Goal: Task Accomplishment & Management: Manage account settings

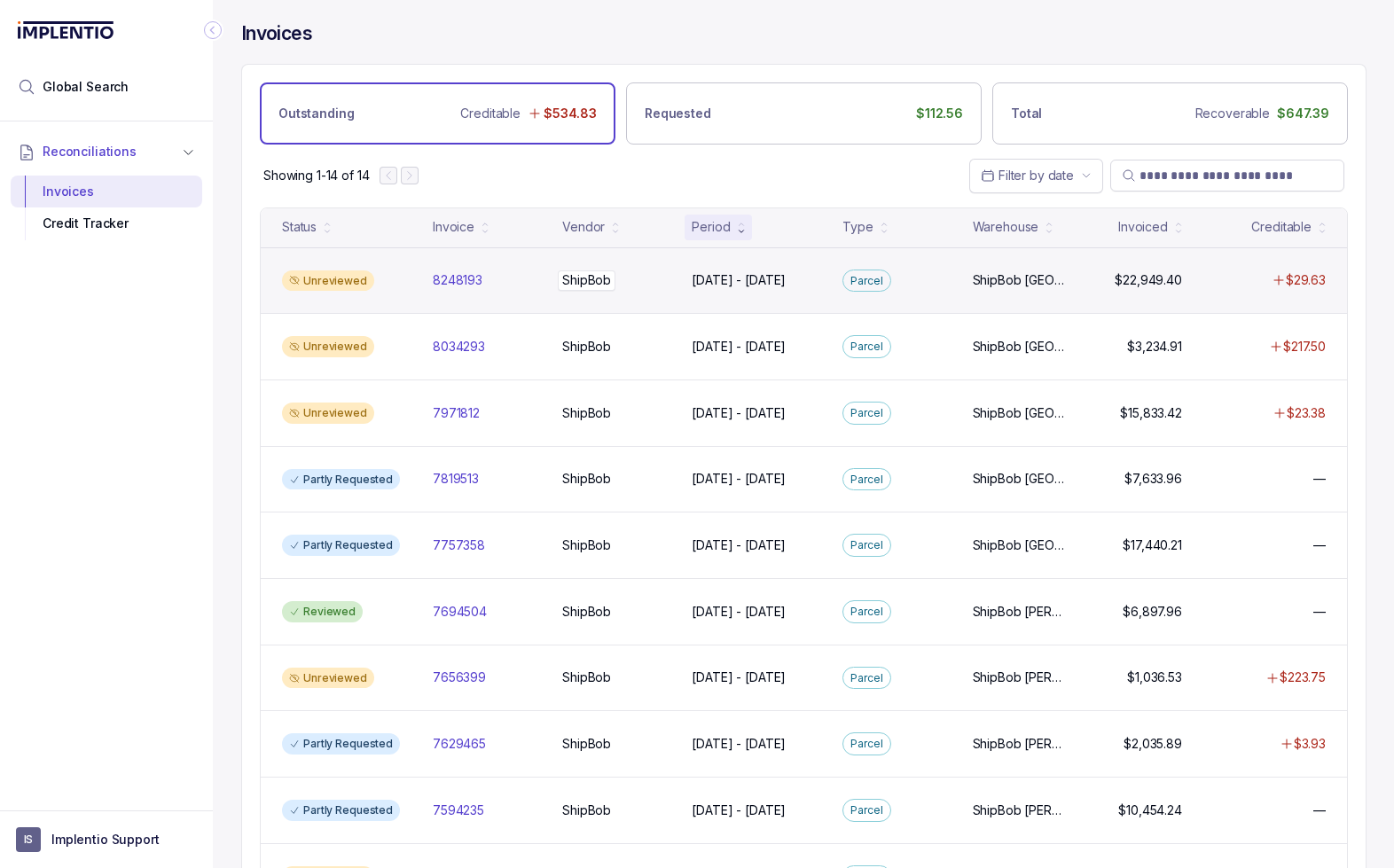
click at [630, 276] on div "ShipBob ShipBob" at bounding box center [616, 279] width 108 height 18
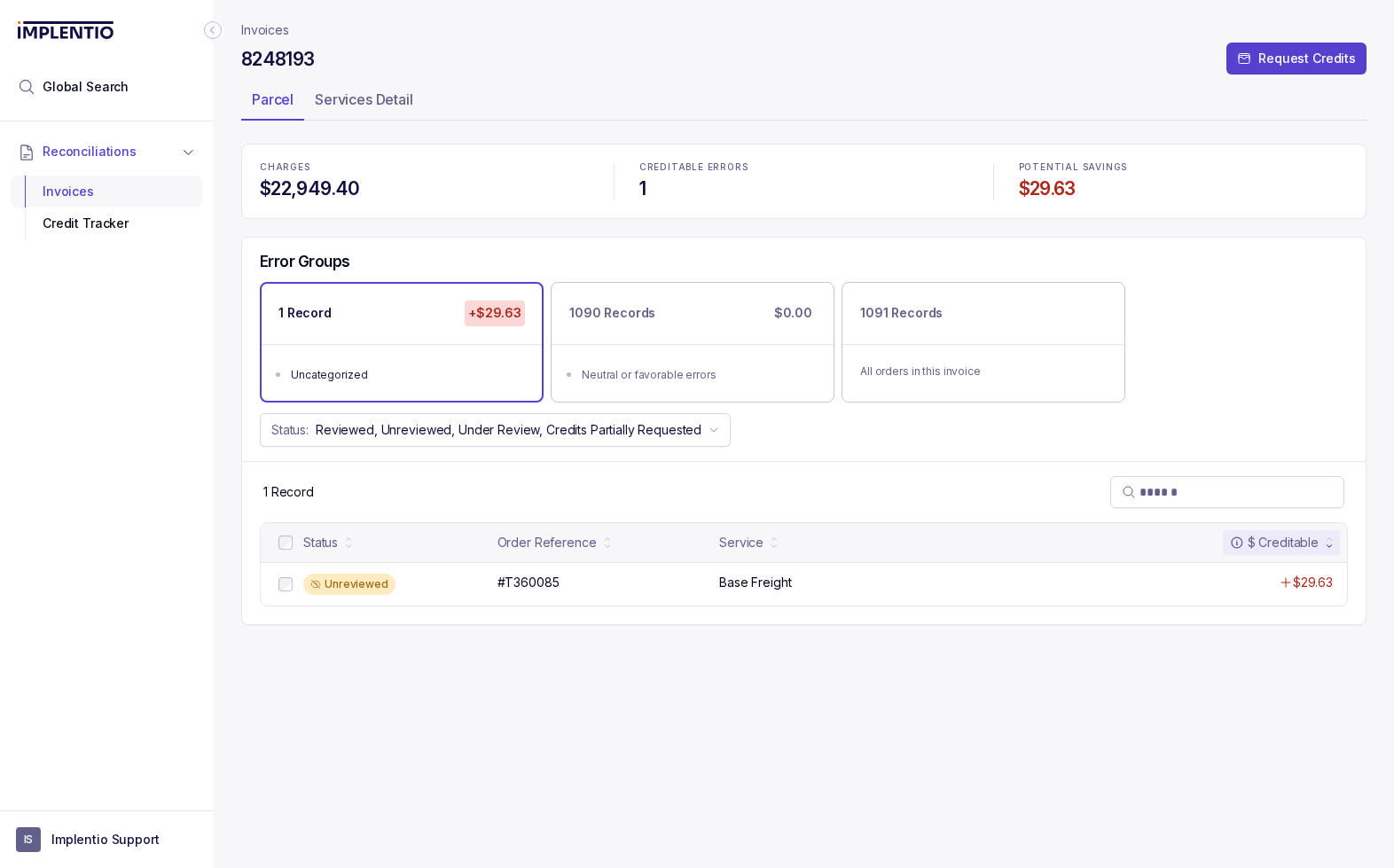
click at [81, 191] on div "Invoices" at bounding box center [106, 191] width 163 height 32
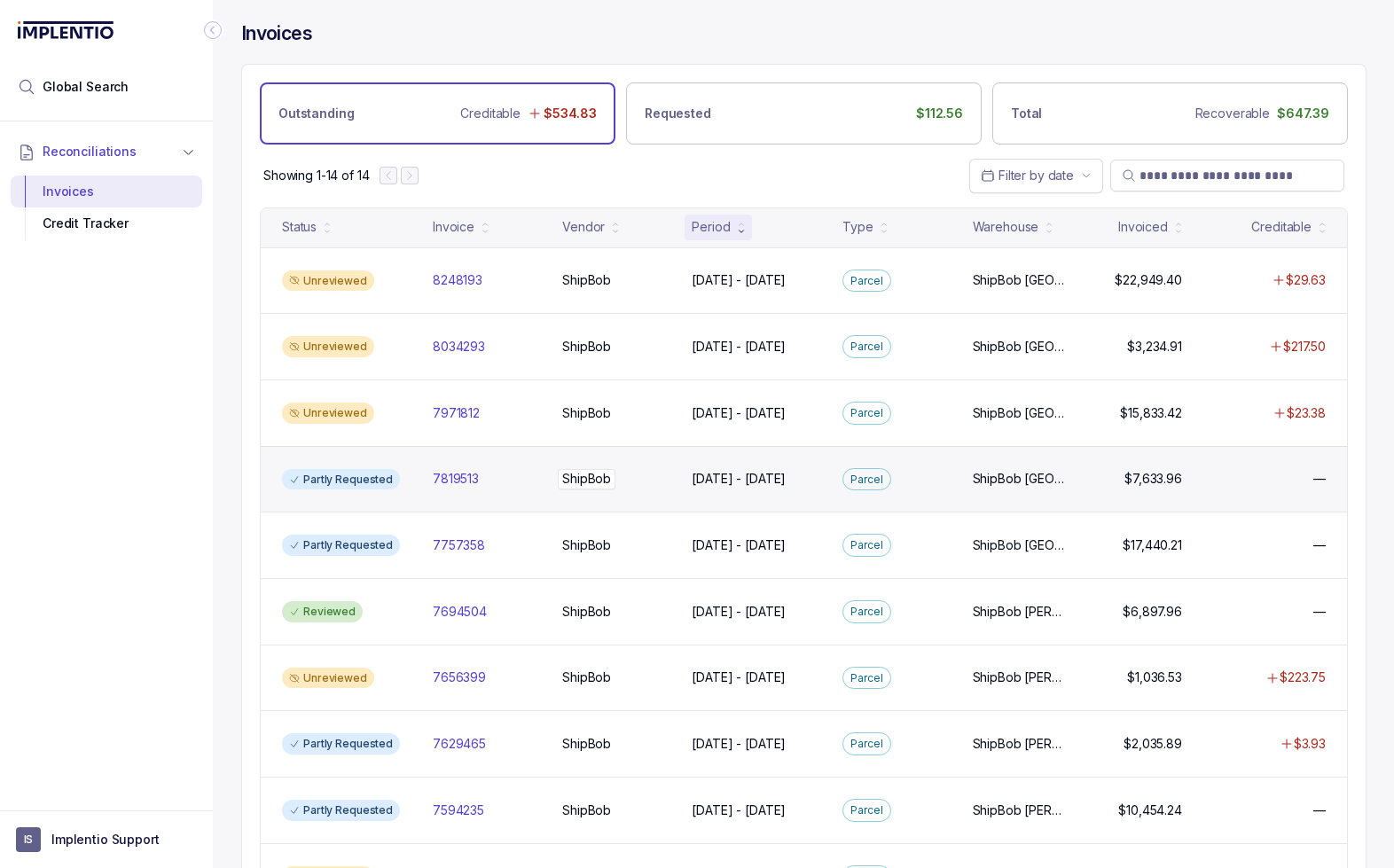
click at [670, 484] on div "ShipBob ShipBob" at bounding box center [616, 478] width 108 height 18
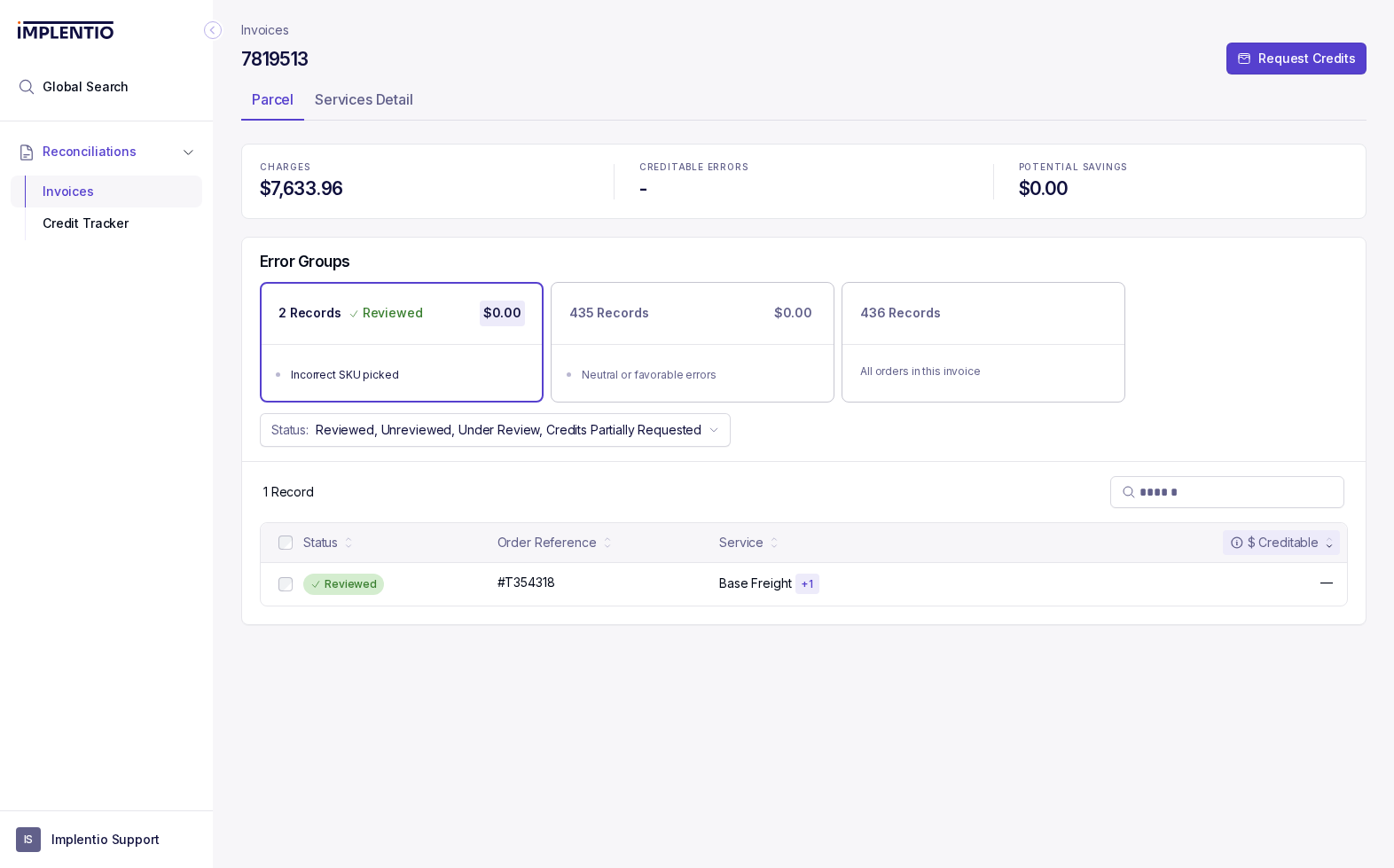
click at [74, 188] on div "Invoices" at bounding box center [106, 191] width 163 height 32
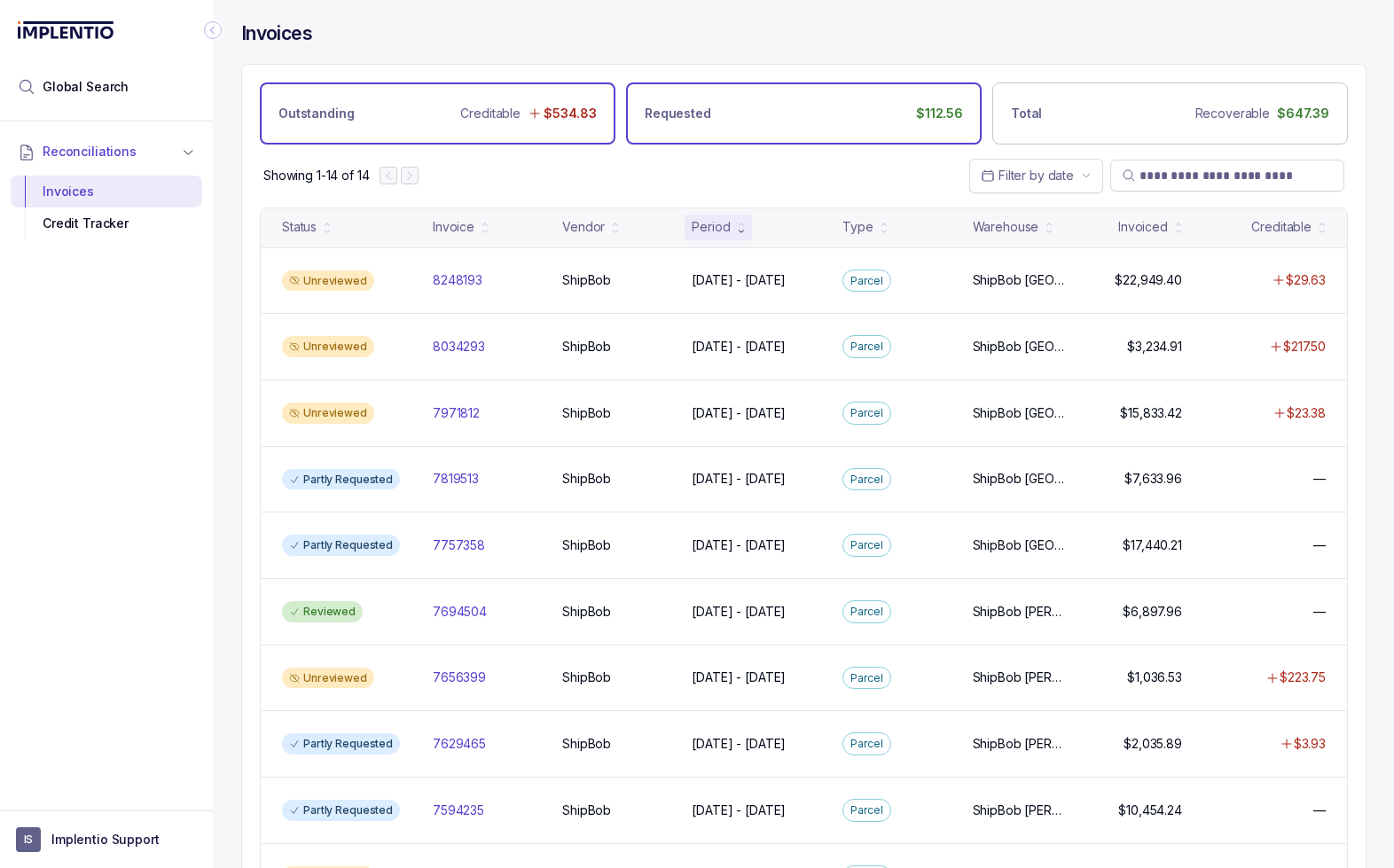
click at [747, 113] on div "Requested $112.56" at bounding box center [804, 112] width 356 height 62
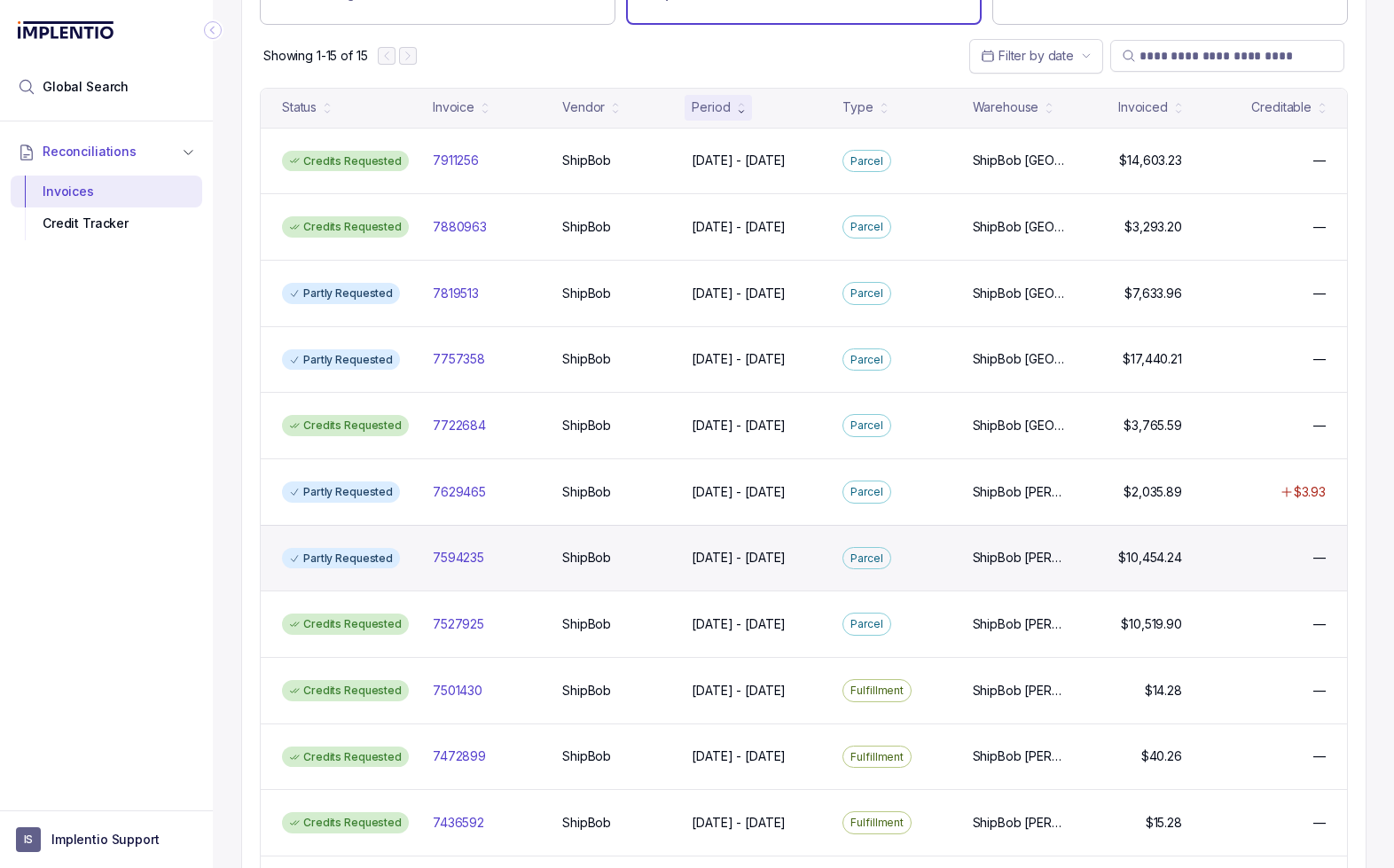
scroll to position [122, 0]
click at [531, 539] on div "Partly Requested 7594235 7594235 ShipBob ShipBob [DATE] - [DATE] [DATE] - [DATE…" at bounding box center [804, 557] width 1086 height 66
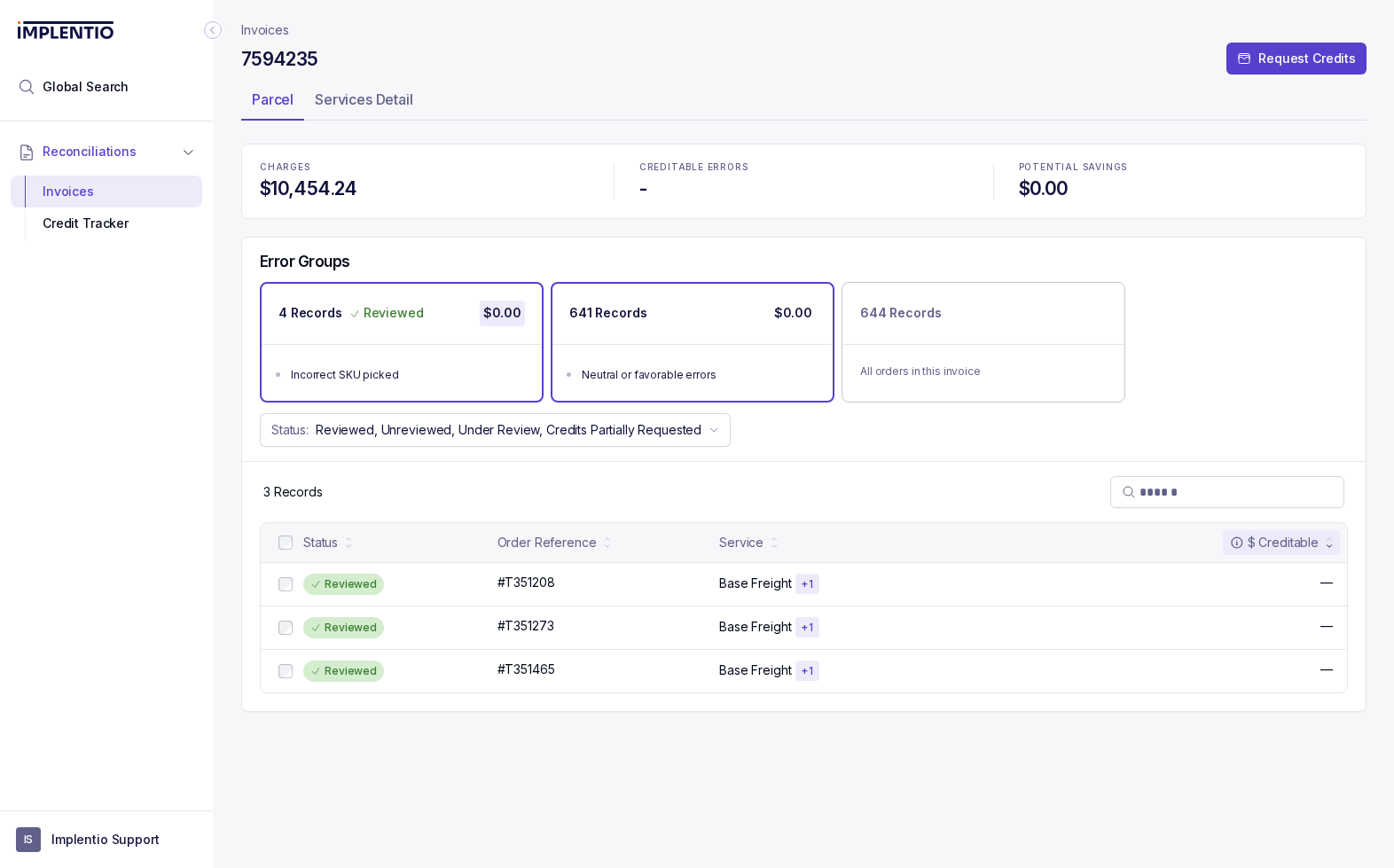
click at [636, 345] on ul "Neutral or favorable errors" at bounding box center [692, 372] width 280 height 57
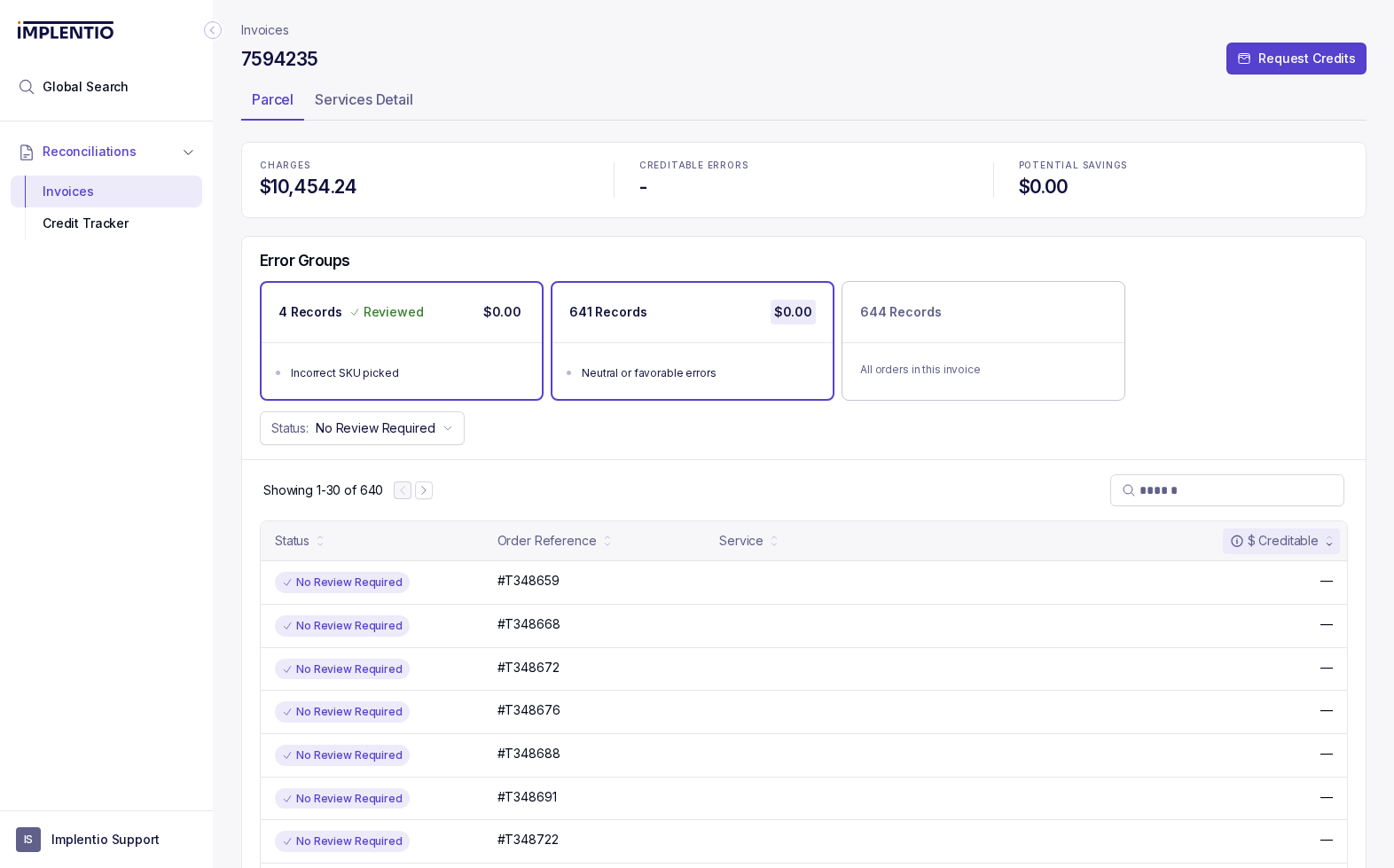
click at [394, 325] on div "4 Records Reviewed $0.00" at bounding box center [402, 312] width 280 height 59
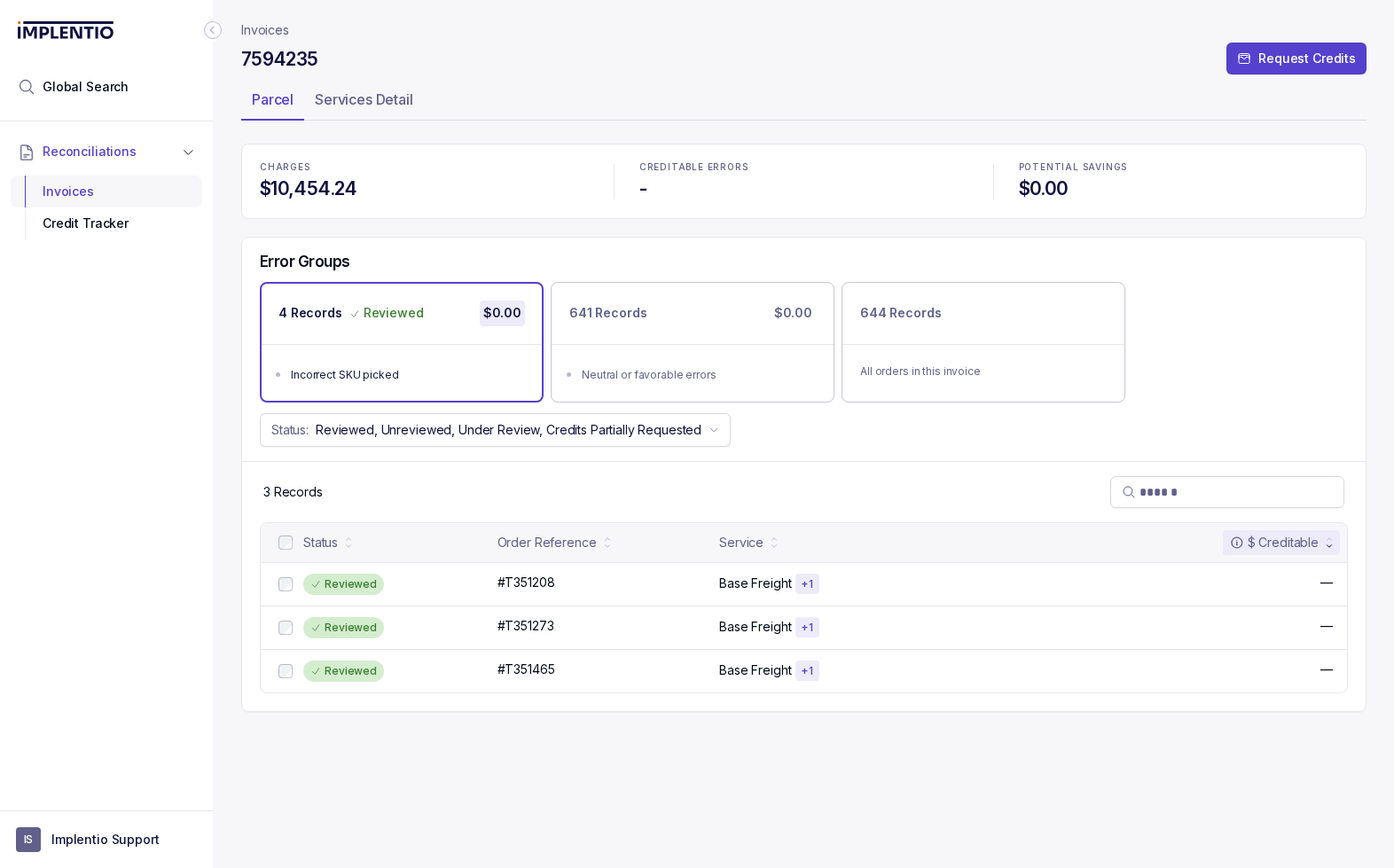
click at [80, 190] on div "Invoices" at bounding box center [106, 191] width 163 height 32
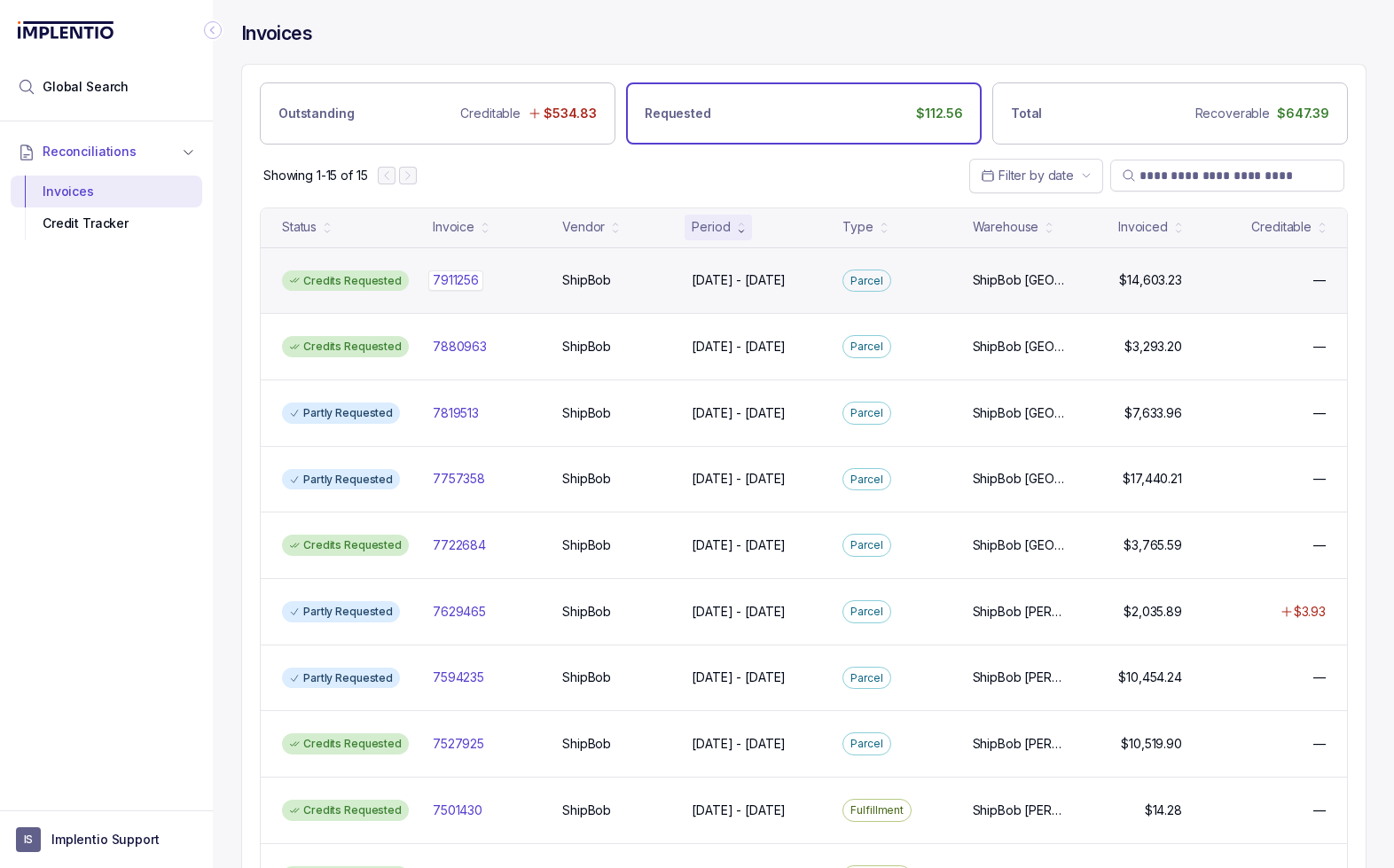
click at [514, 279] on div "7911256 7911256" at bounding box center [486, 279] width 108 height 18
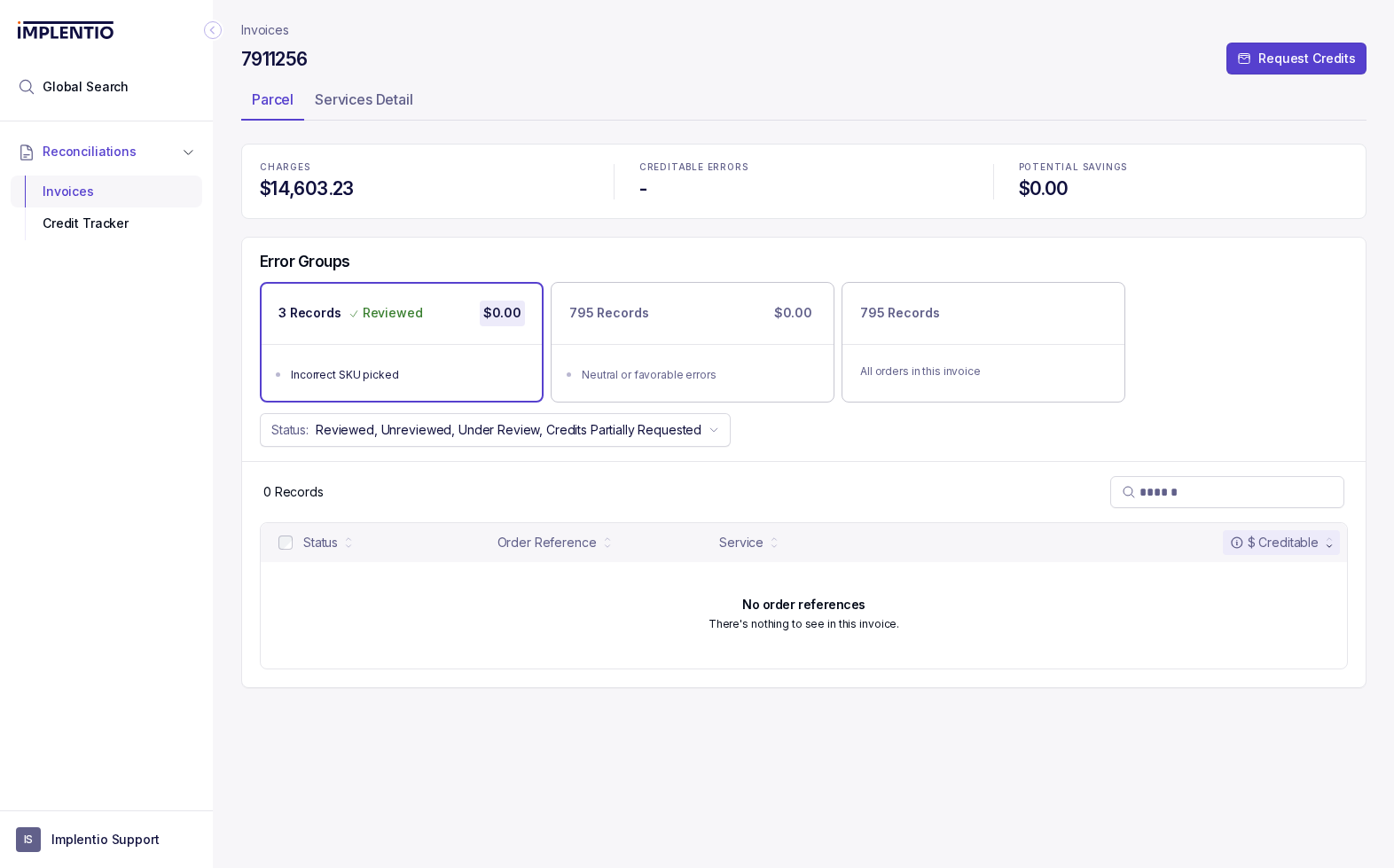
click at [94, 199] on div "Invoices" at bounding box center [106, 191] width 163 height 32
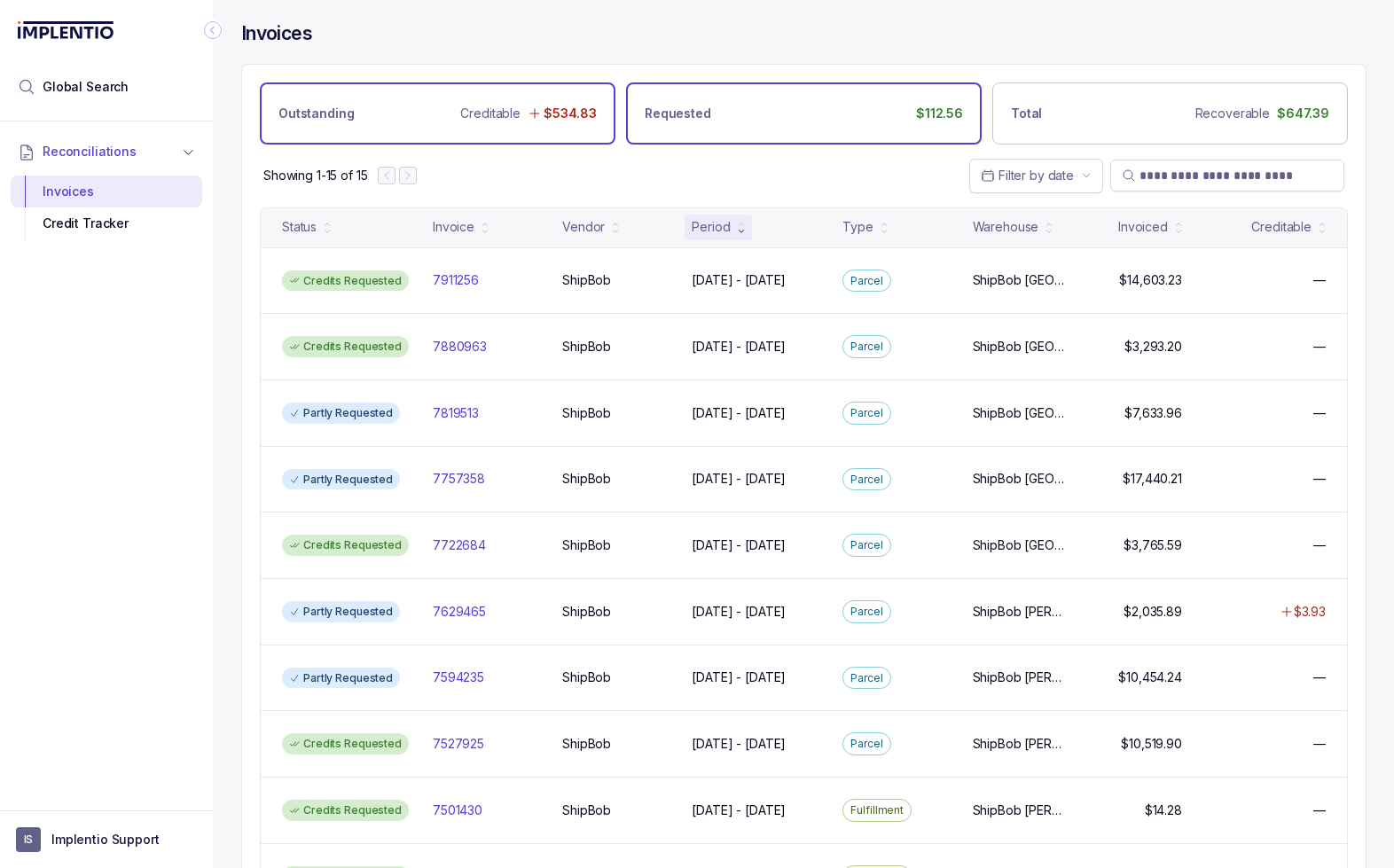
click at [440, 90] on div "Outstanding Creditable $534.83" at bounding box center [438, 112] width 356 height 62
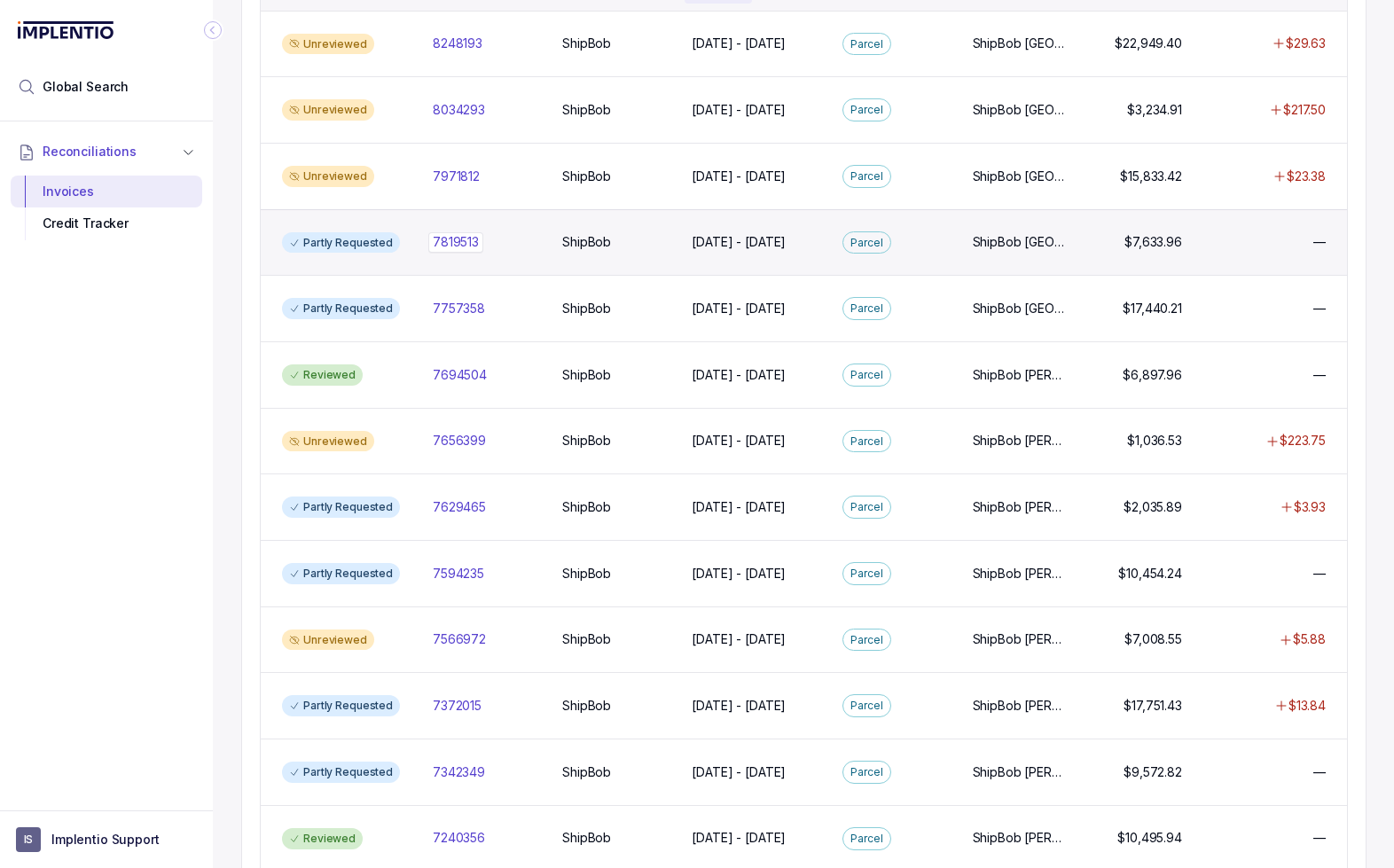
scroll to position [241, 0]
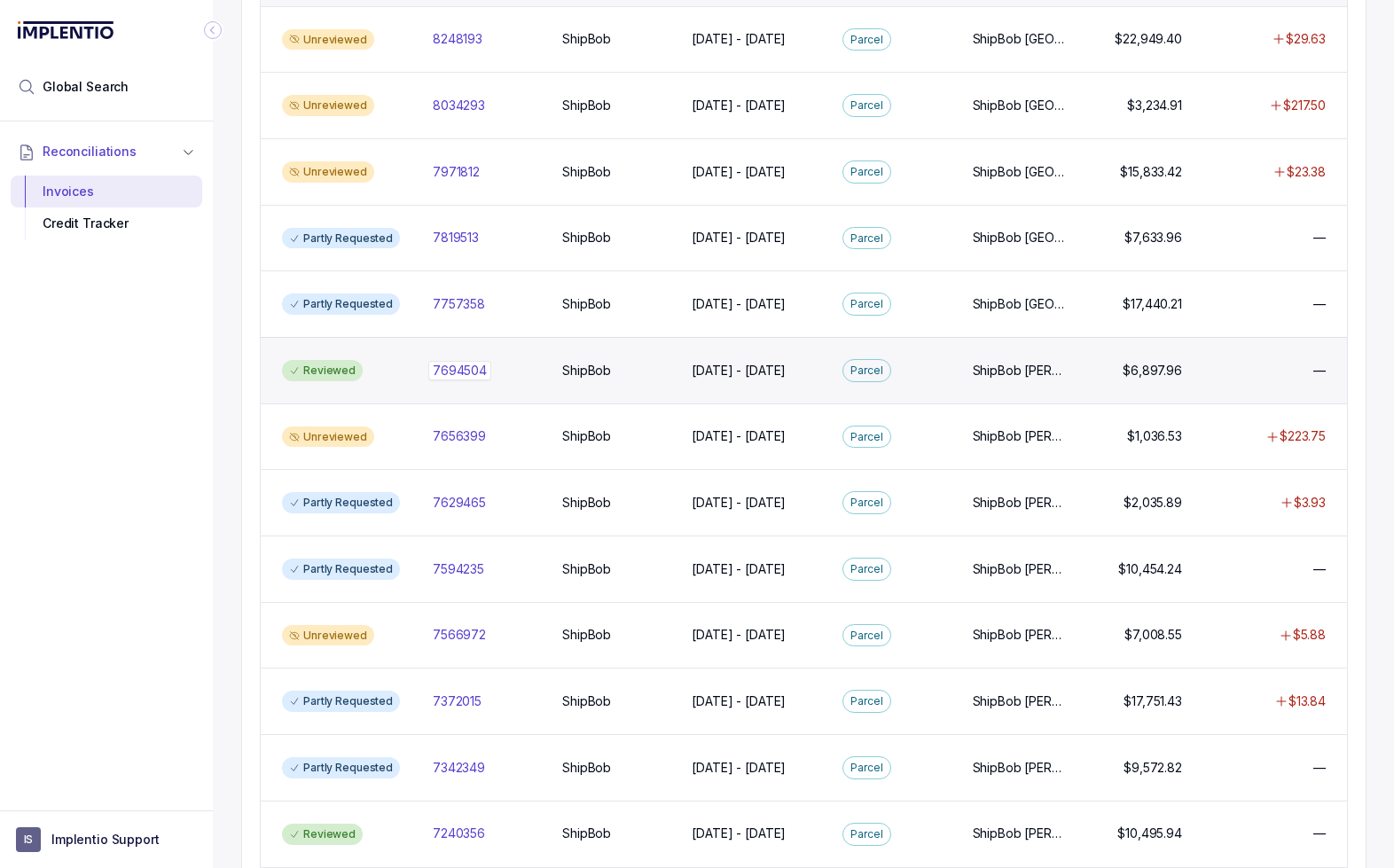
click at [526, 376] on div "7694504 7694504" at bounding box center [486, 369] width 108 height 18
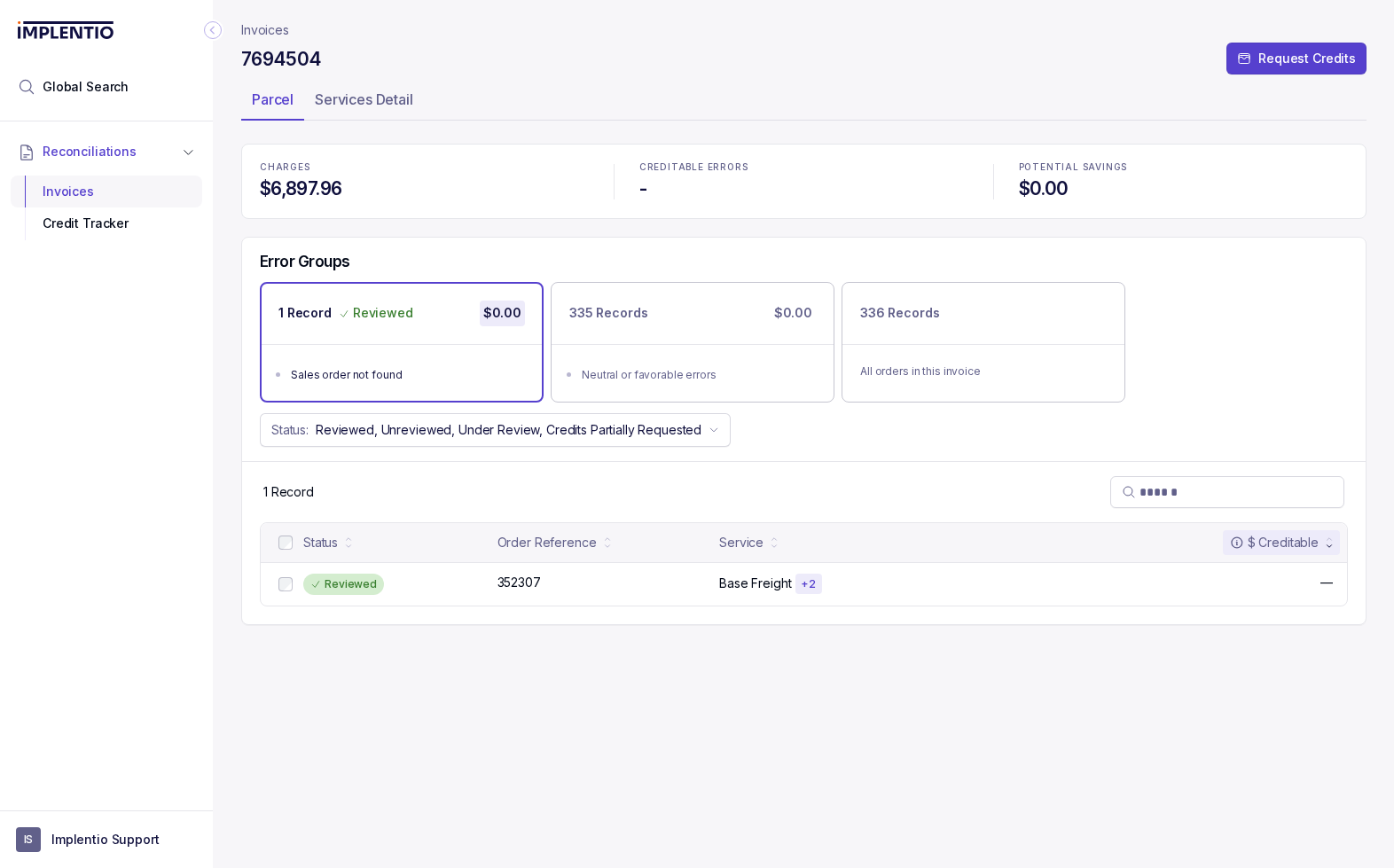
click at [69, 193] on div "Invoices" at bounding box center [106, 191] width 163 height 32
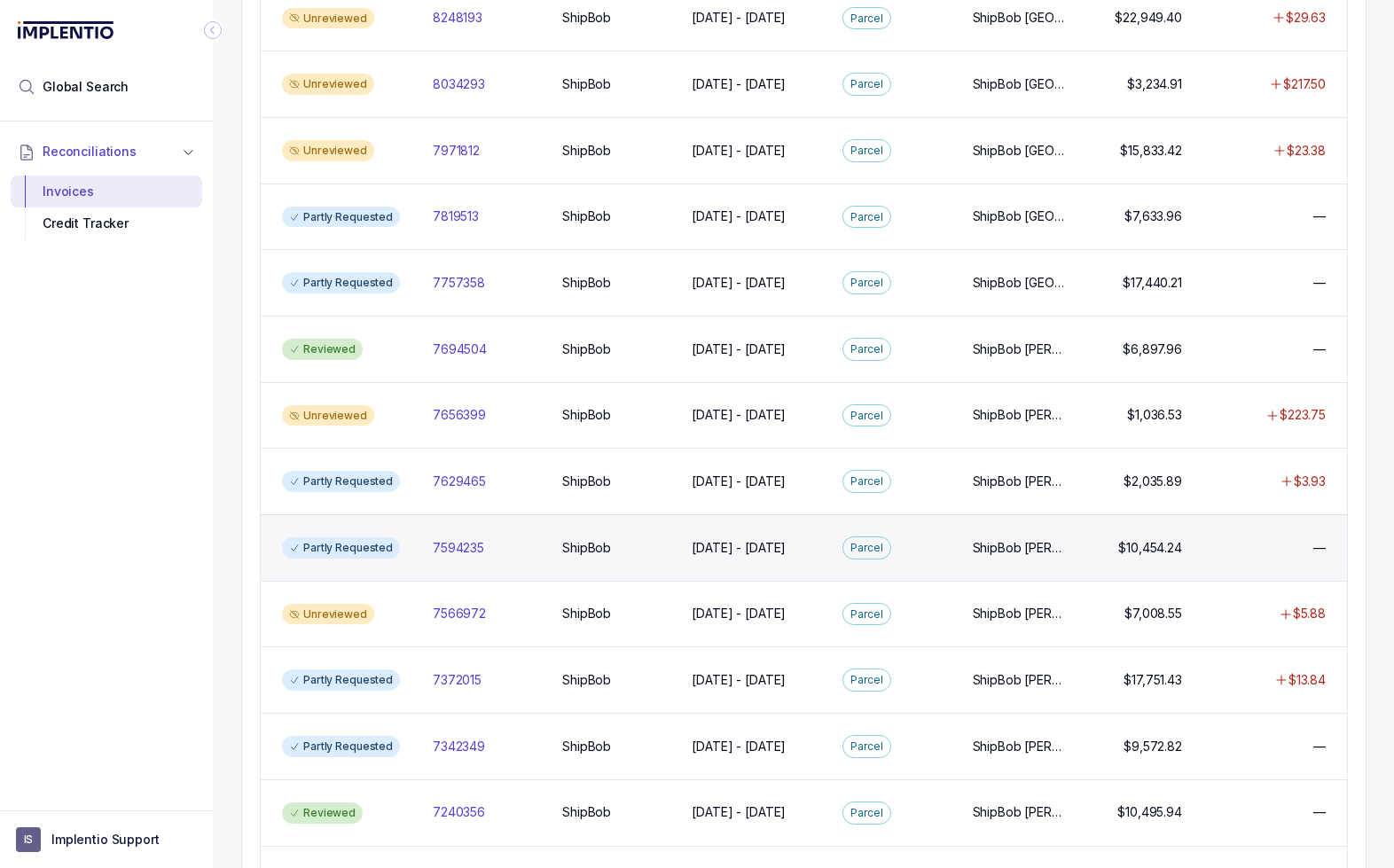
scroll to position [346, 0]
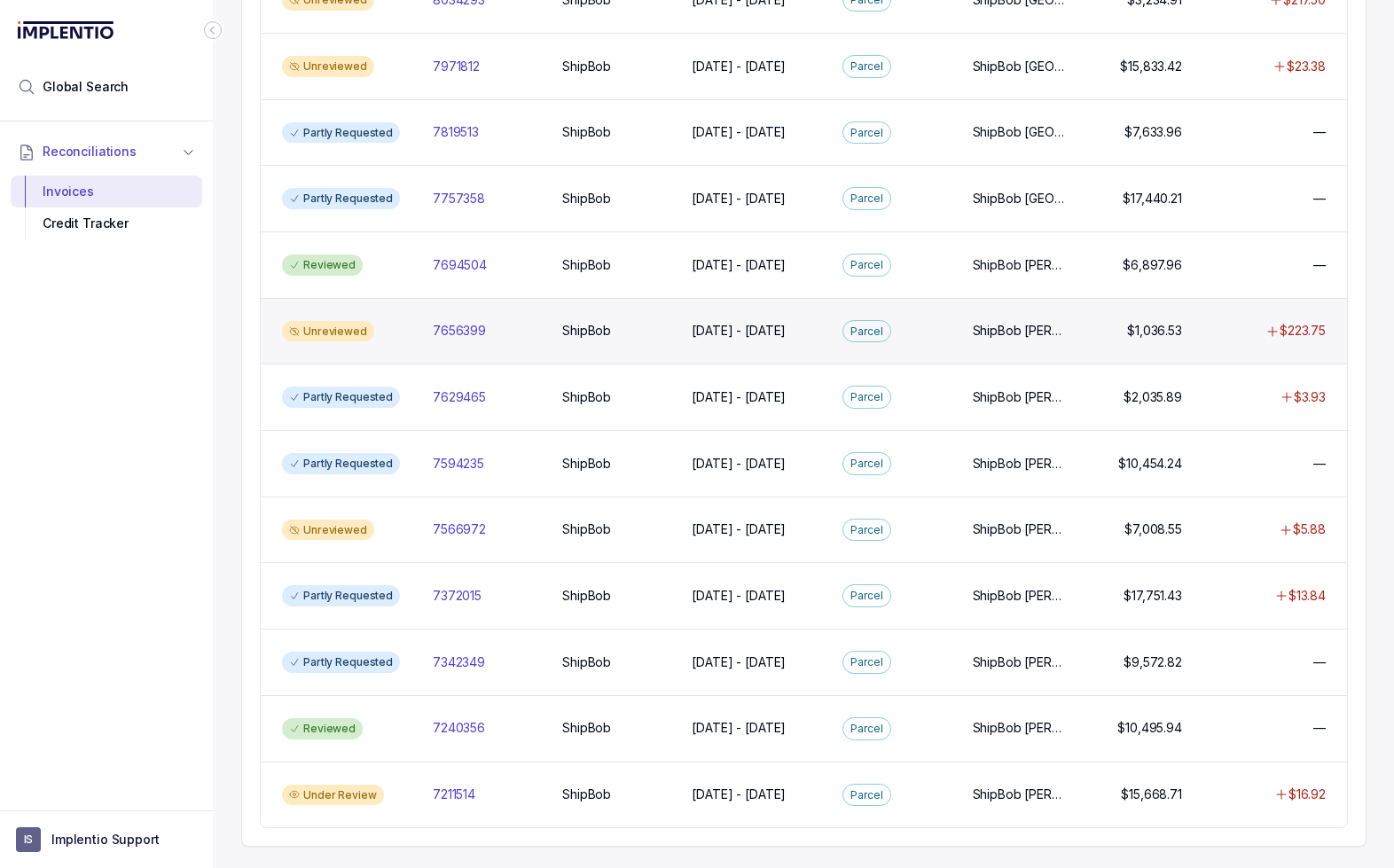
click at [547, 329] on div "7656399 7656399" at bounding box center [487, 330] width 123 height 18
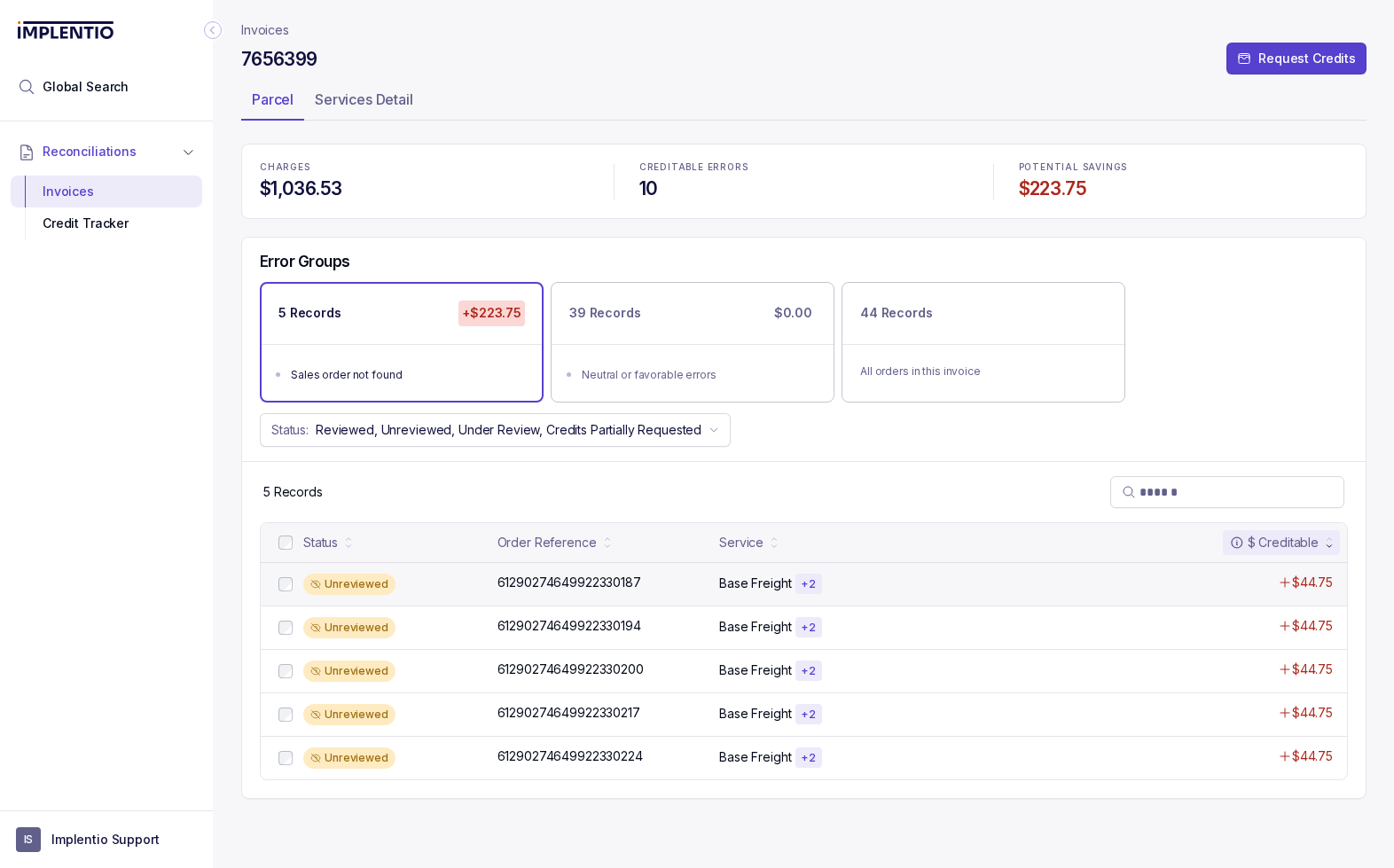
click at [449, 586] on div "Unreviewed" at bounding box center [395, 583] width 183 height 21
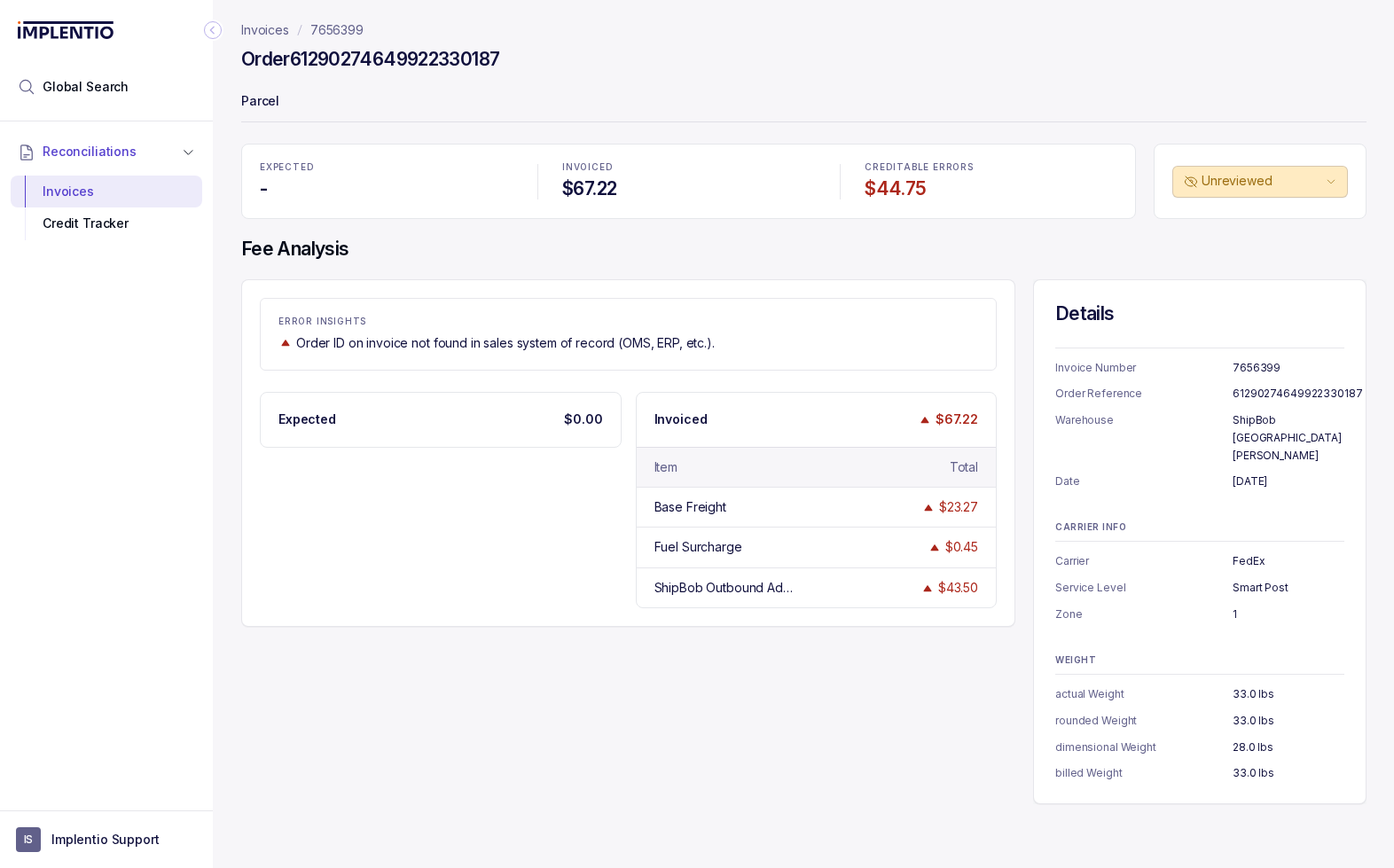
click at [328, 31] on p "7656399" at bounding box center [337, 29] width 53 height 18
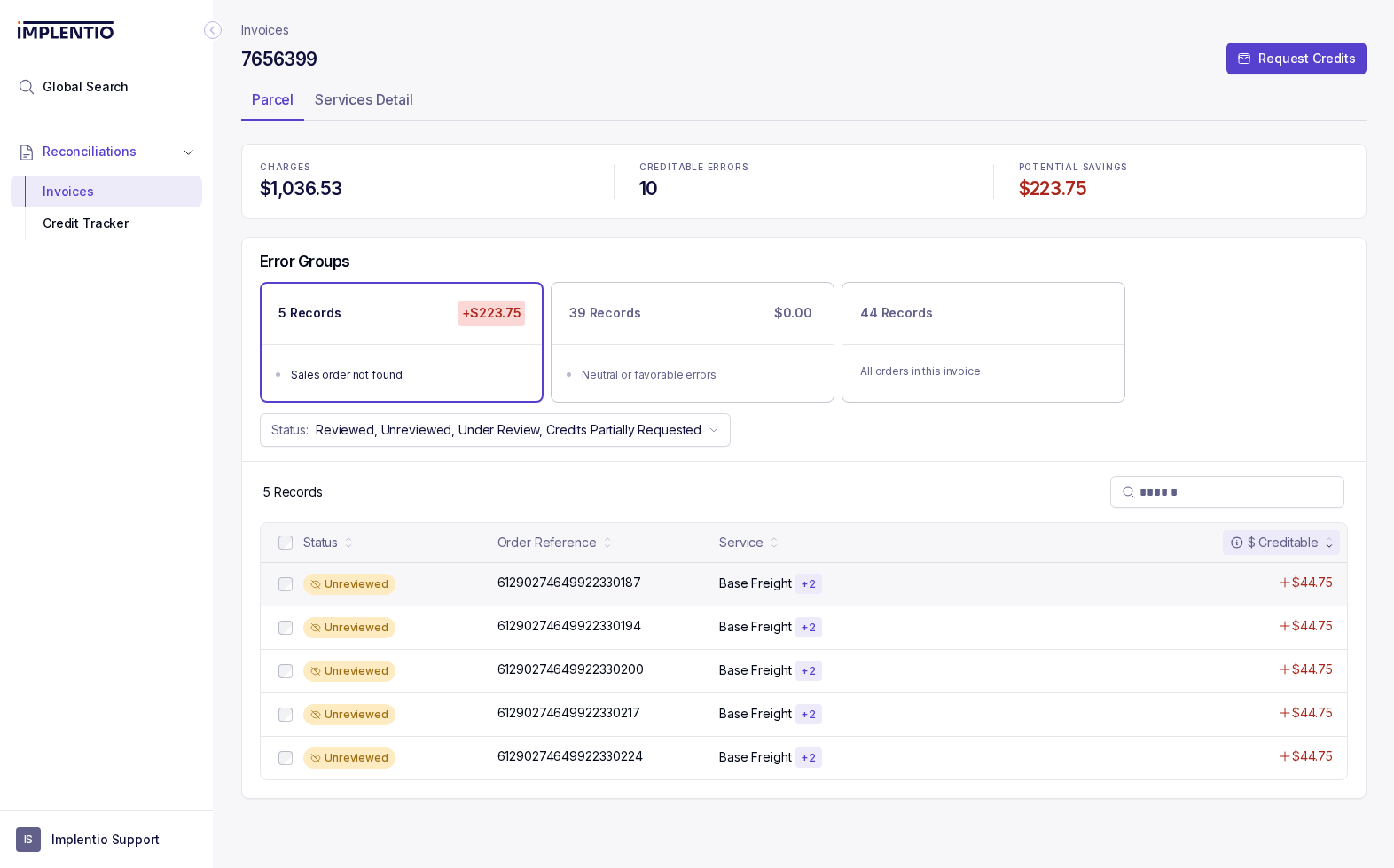
click at [444, 581] on div "Unreviewed" at bounding box center [395, 583] width 183 height 21
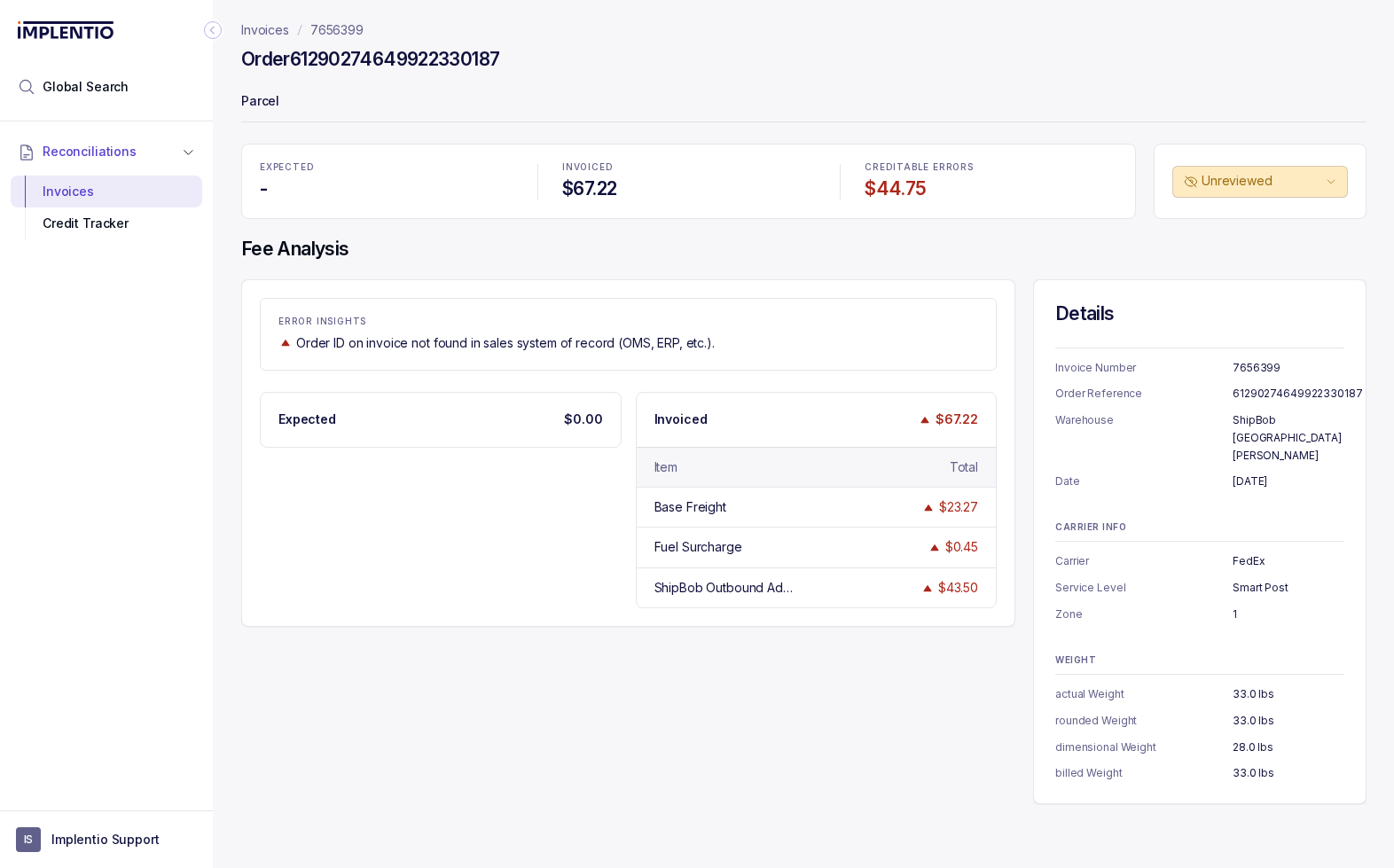
click at [334, 28] on p "7656399" at bounding box center [337, 29] width 53 height 18
click at [265, 30] on p "Invoices" at bounding box center [266, 29] width 48 height 18
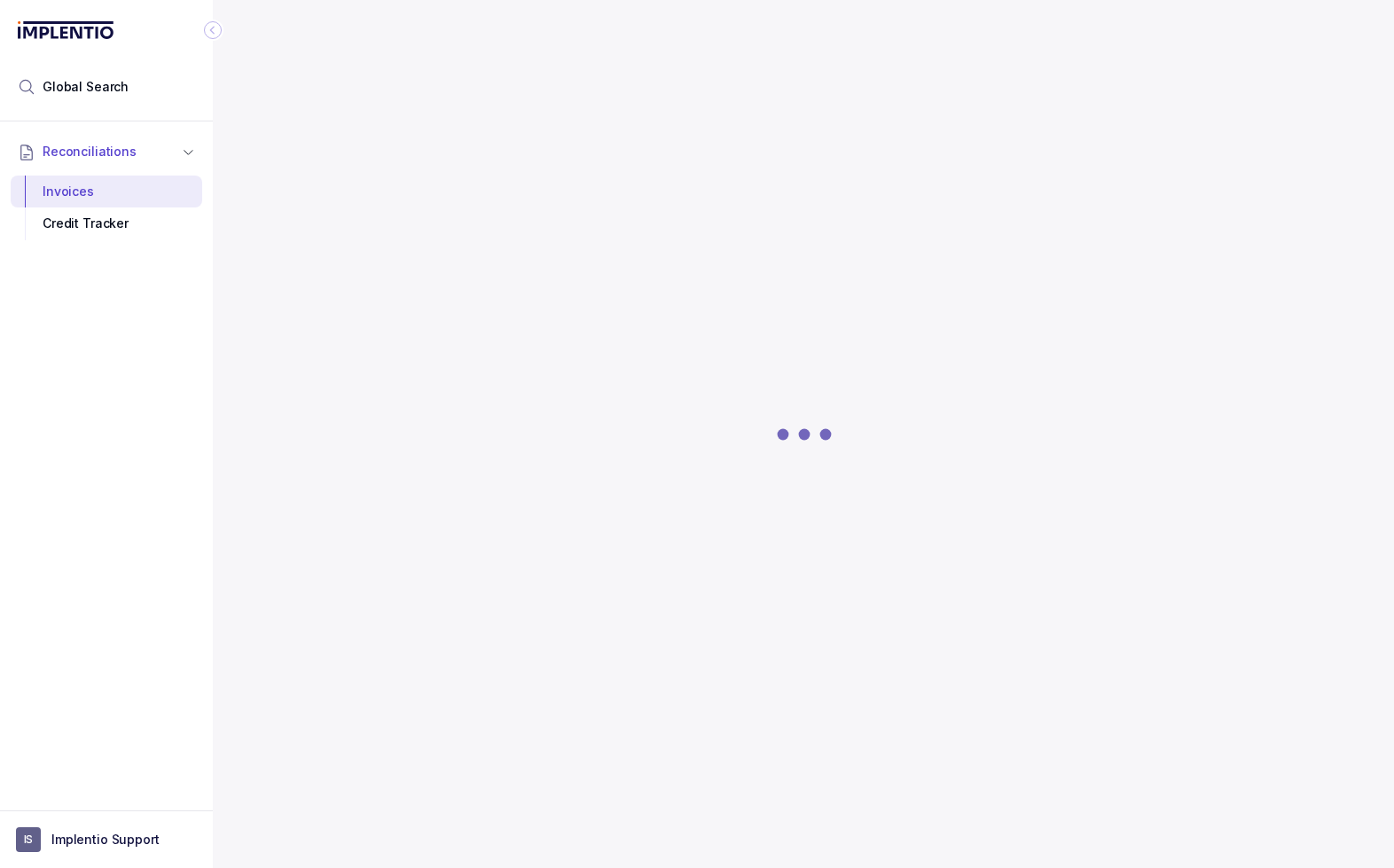
click at [269, 29] on div at bounding box center [804, 434] width 1126 height 868
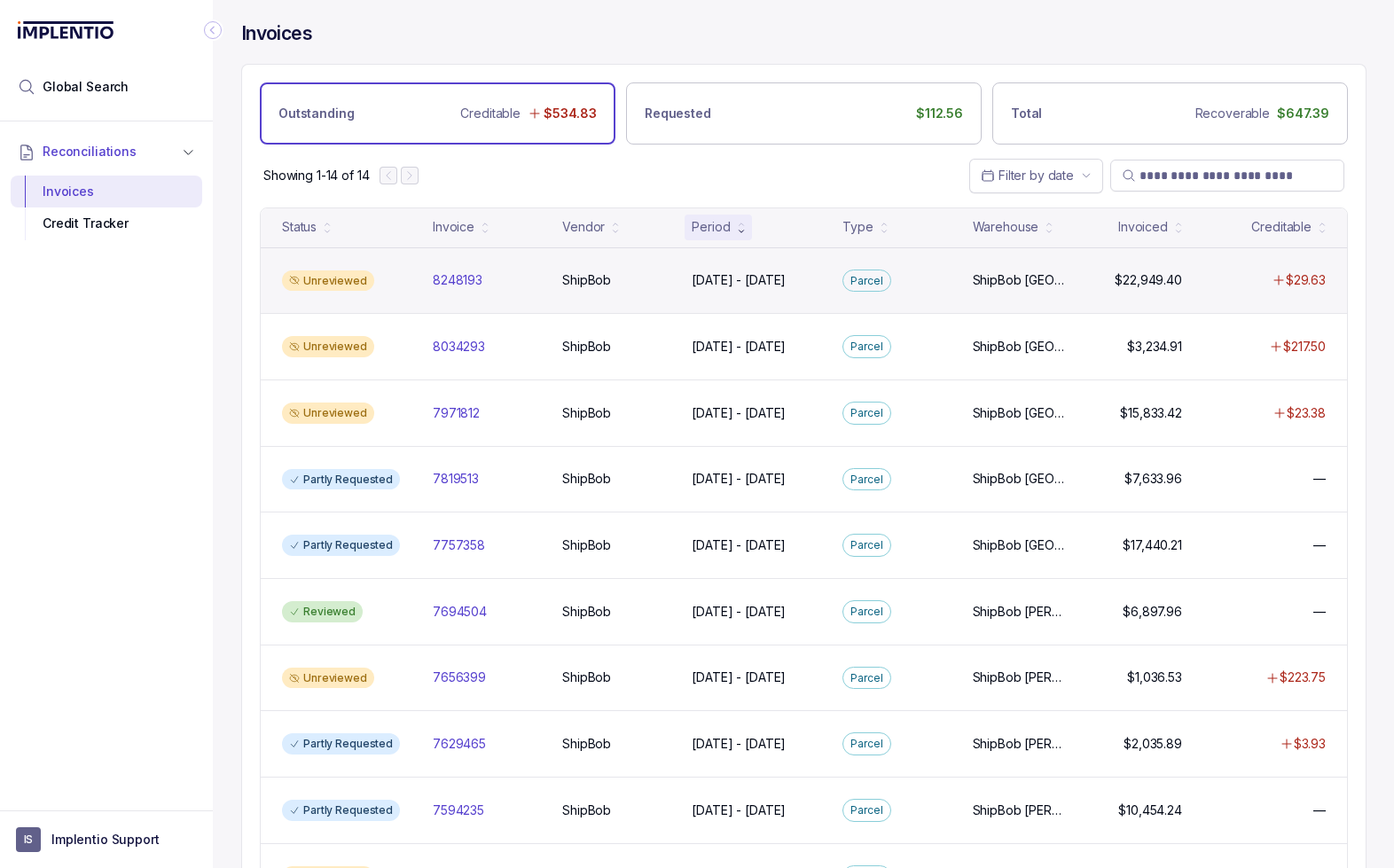
click at [651, 293] on div "Unreviewed 8248193 8248193 ShipBob ShipBob [DATE] - [DATE] [DATE] - [DATE] Parc…" at bounding box center [804, 280] width 1086 height 66
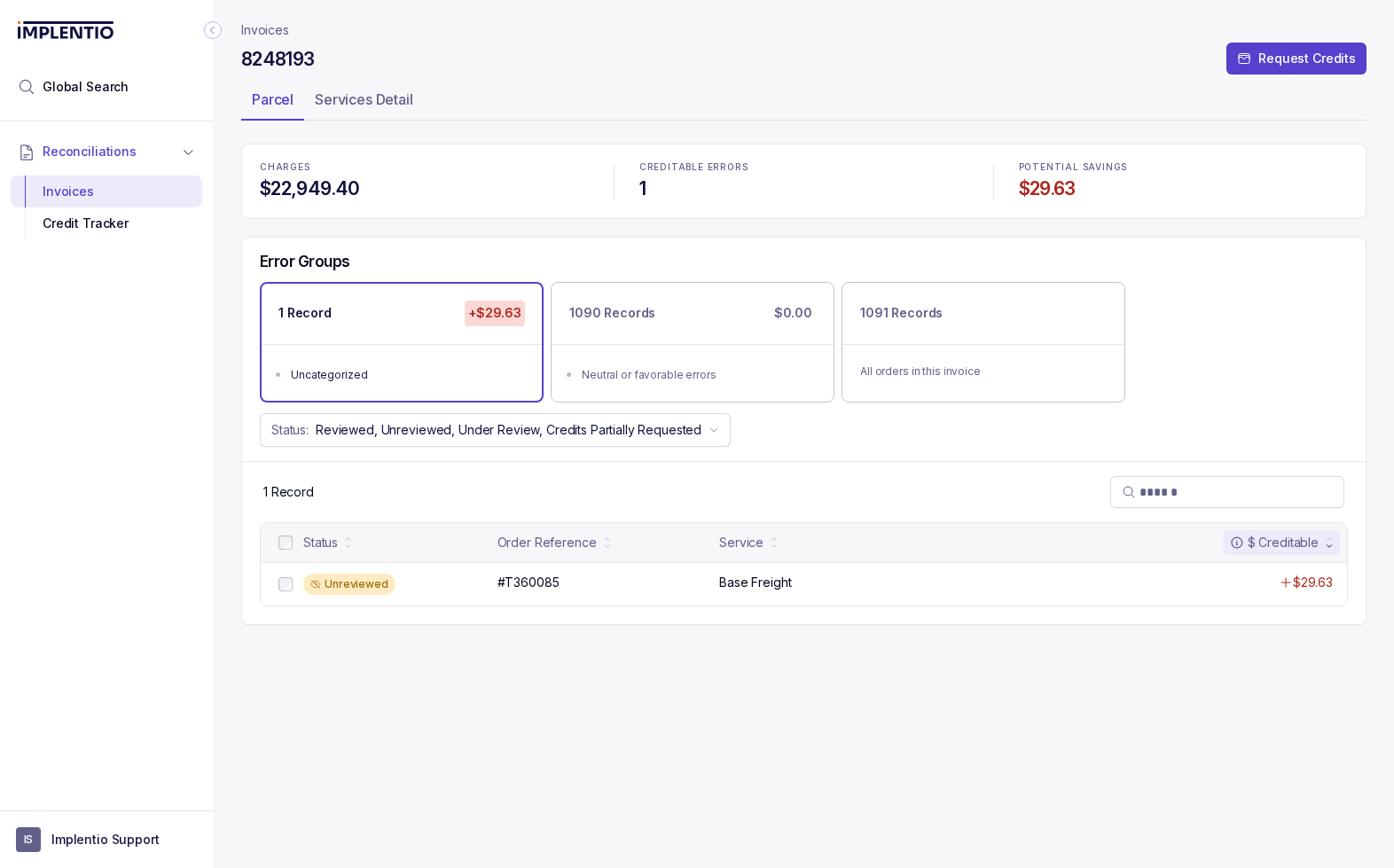
click at [259, 26] on p "Invoices" at bounding box center [266, 29] width 48 height 18
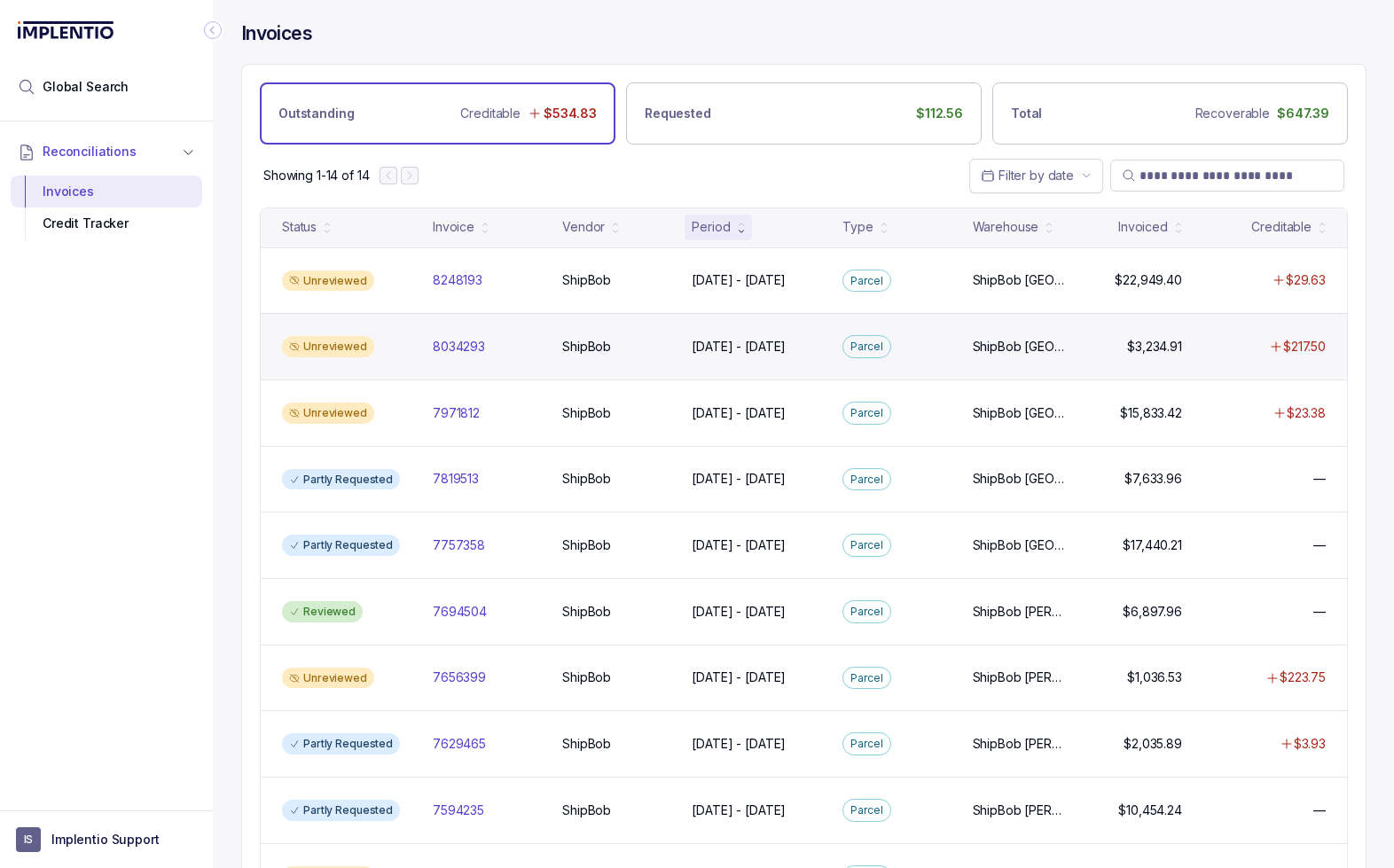
click at [968, 336] on div "Unreviewed 8034293 8034293 ShipBob ShipBob [DATE] - [DATE] [DATE] - [DATE][GEOG…" at bounding box center [804, 346] width 1086 height 66
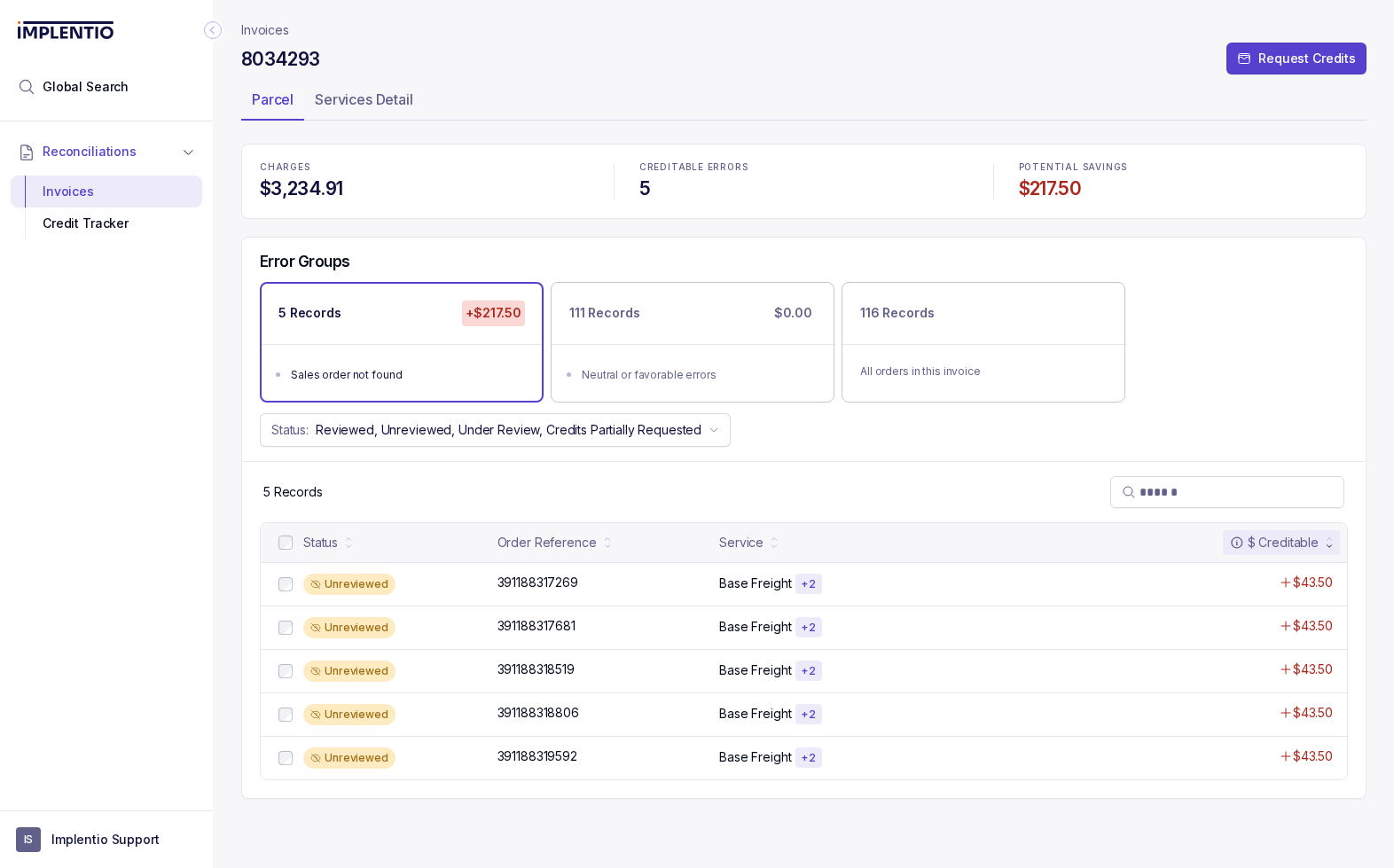
click at [255, 25] on p "Invoices" at bounding box center [266, 29] width 48 height 18
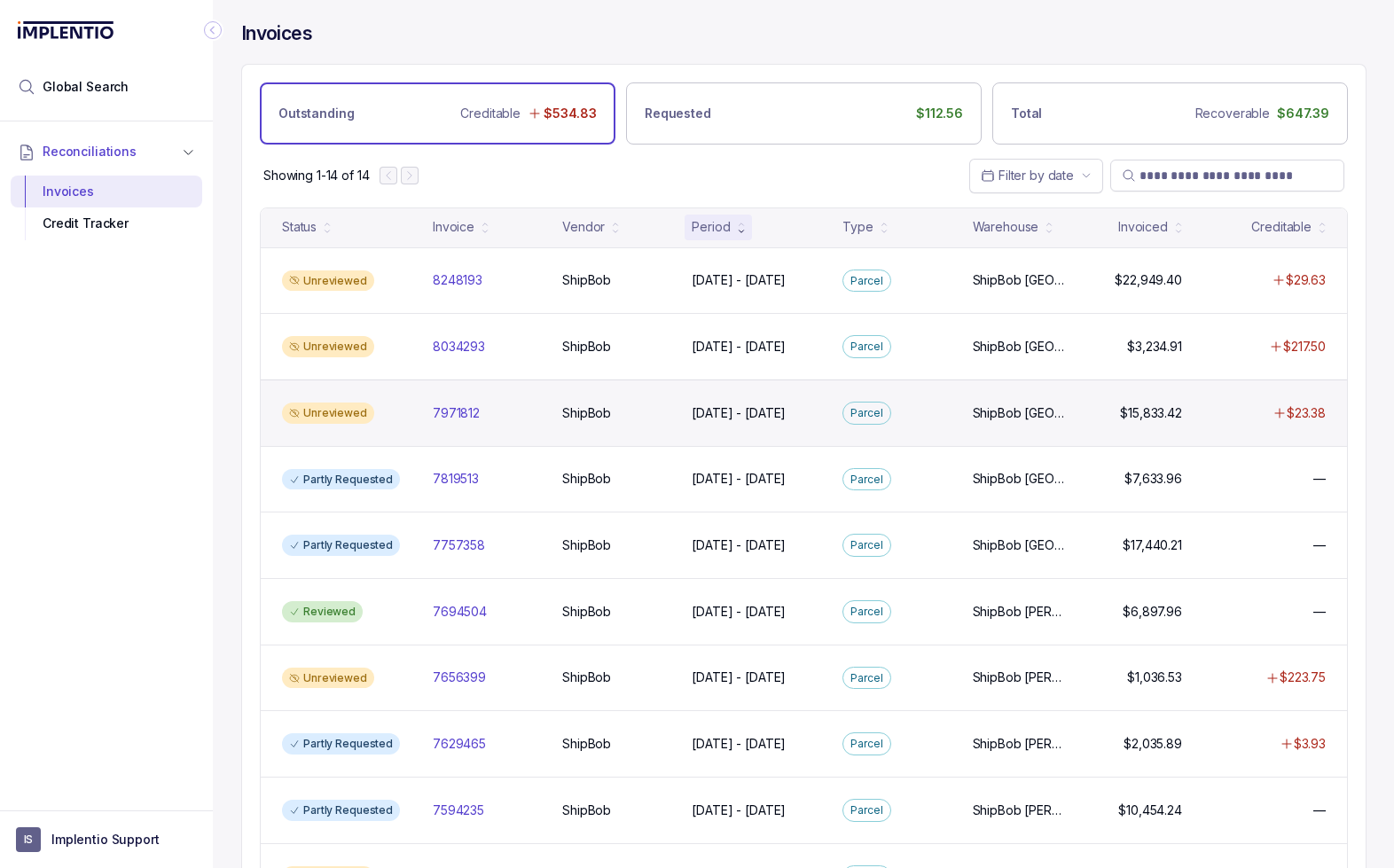
click at [518, 422] on div "Unreviewed 7971812 7971812 ShipBob ShipBob [DATE] - [DATE] [DATE] - [DATE][GEOG…" at bounding box center [804, 413] width 1086 height 66
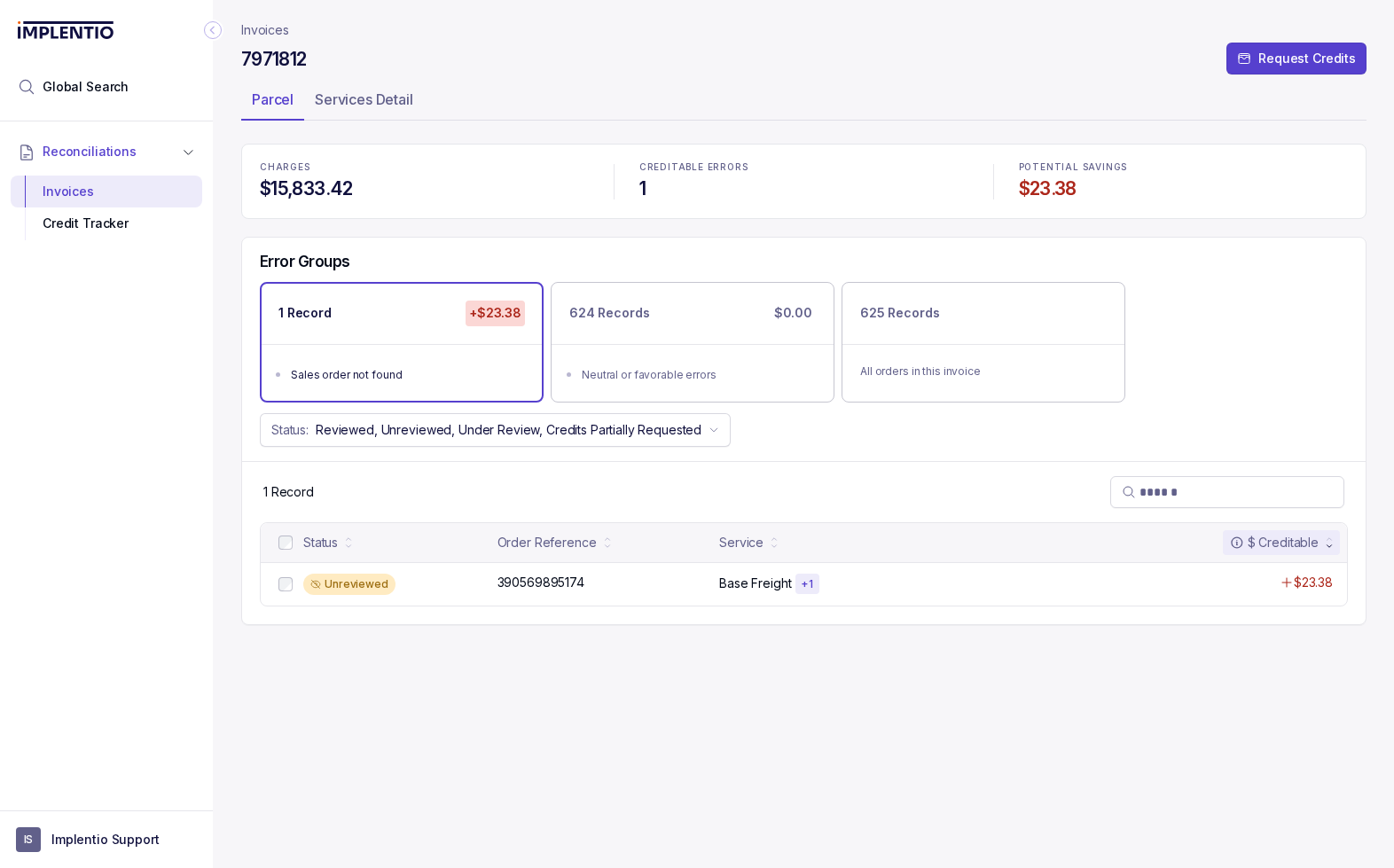
click at [259, 33] on p "Invoices" at bounding box center [266, 29] width 48 height 18
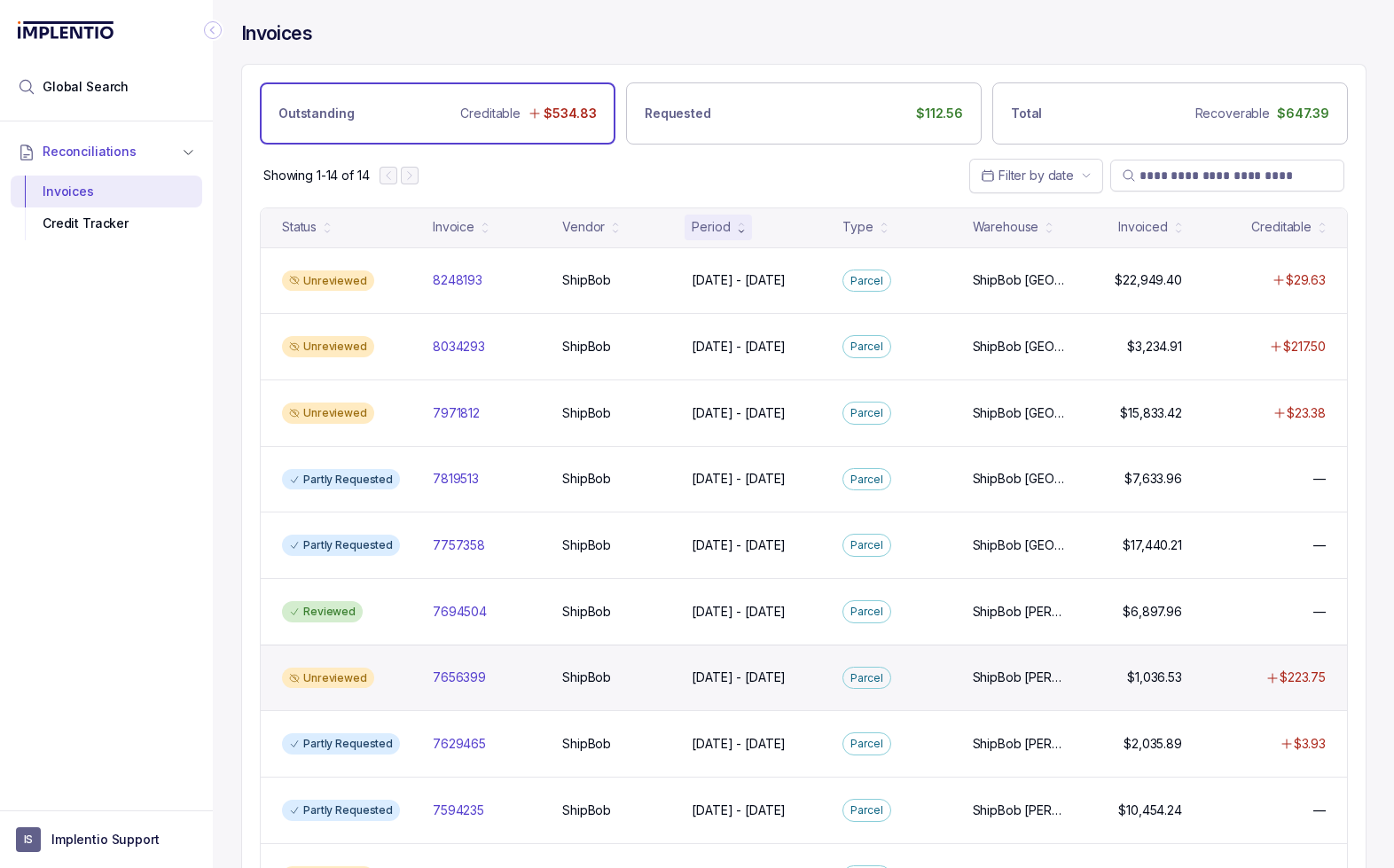
click at [653, 695] on div "Unreviewed 7656399 7656399 ShipBob ShipBob [DATE] - [DATE] [DATE] - [DATE][GEOG…" at bounding box center [804, 677] width 1086 height 66
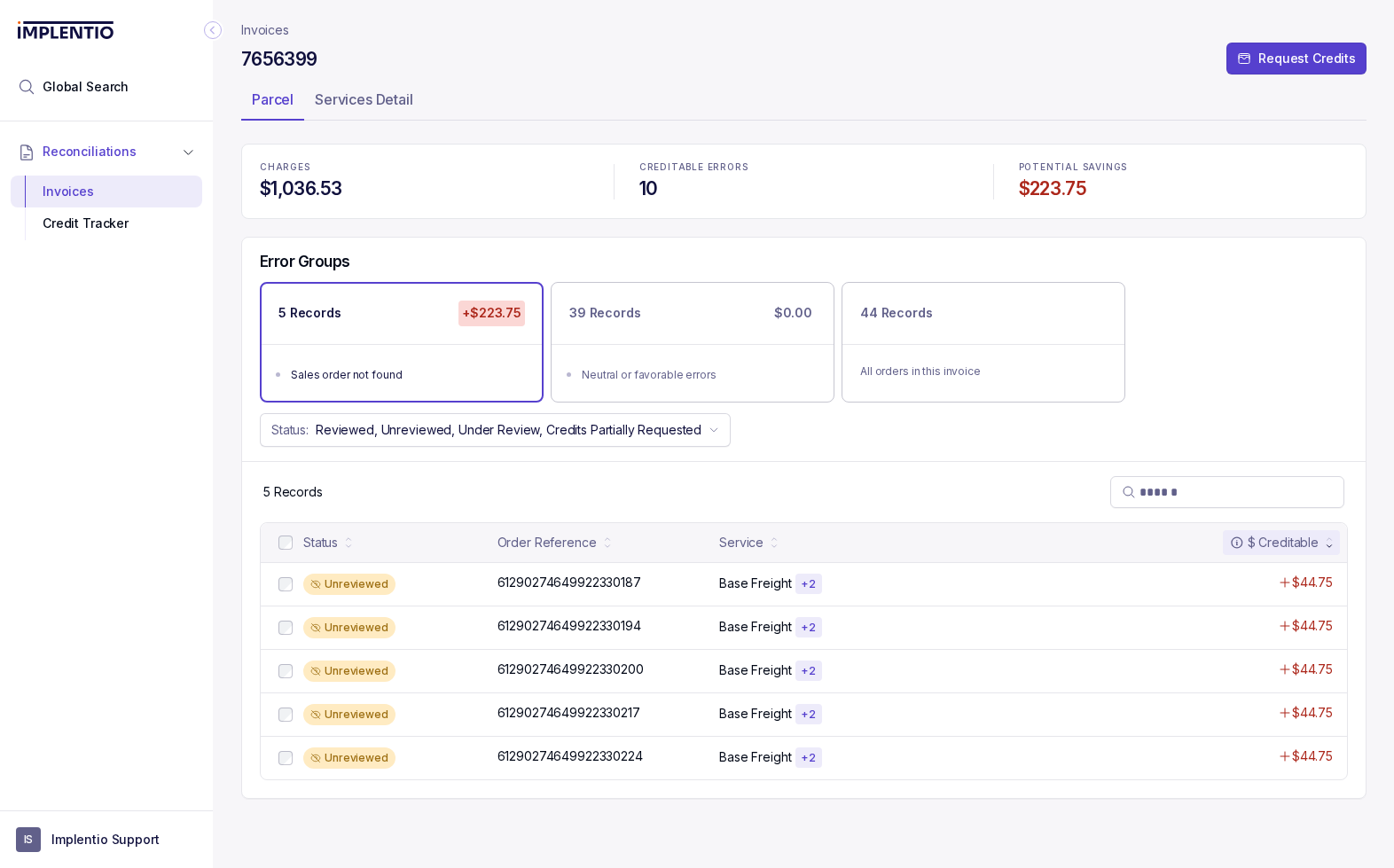
click at [266, 31] on p "Invoices" at bounding box center [266, 29] width 48 height 18
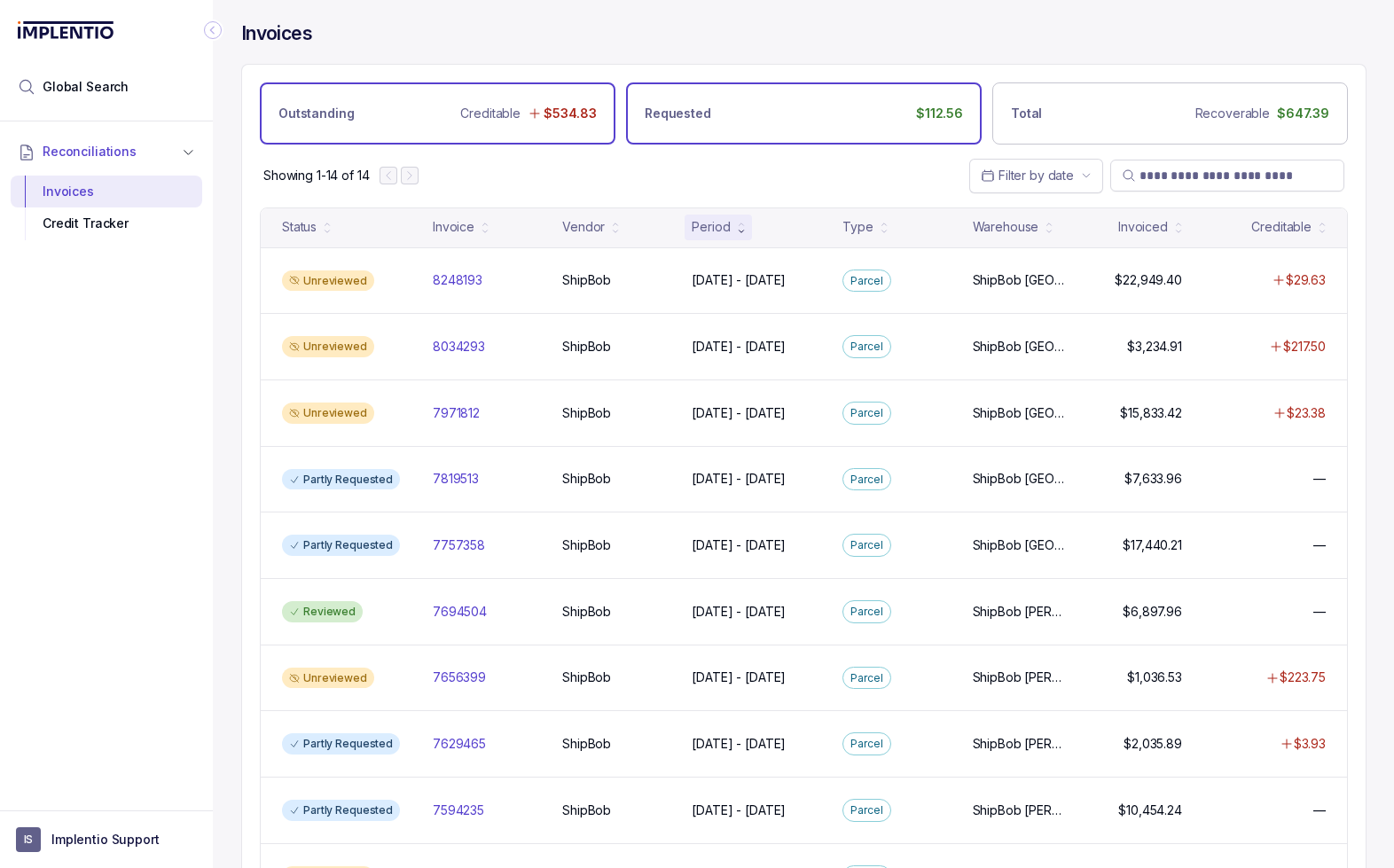
click at [736, 111] on div "Requested $112.56" at bounding box center [804, 112] width 356 height 62
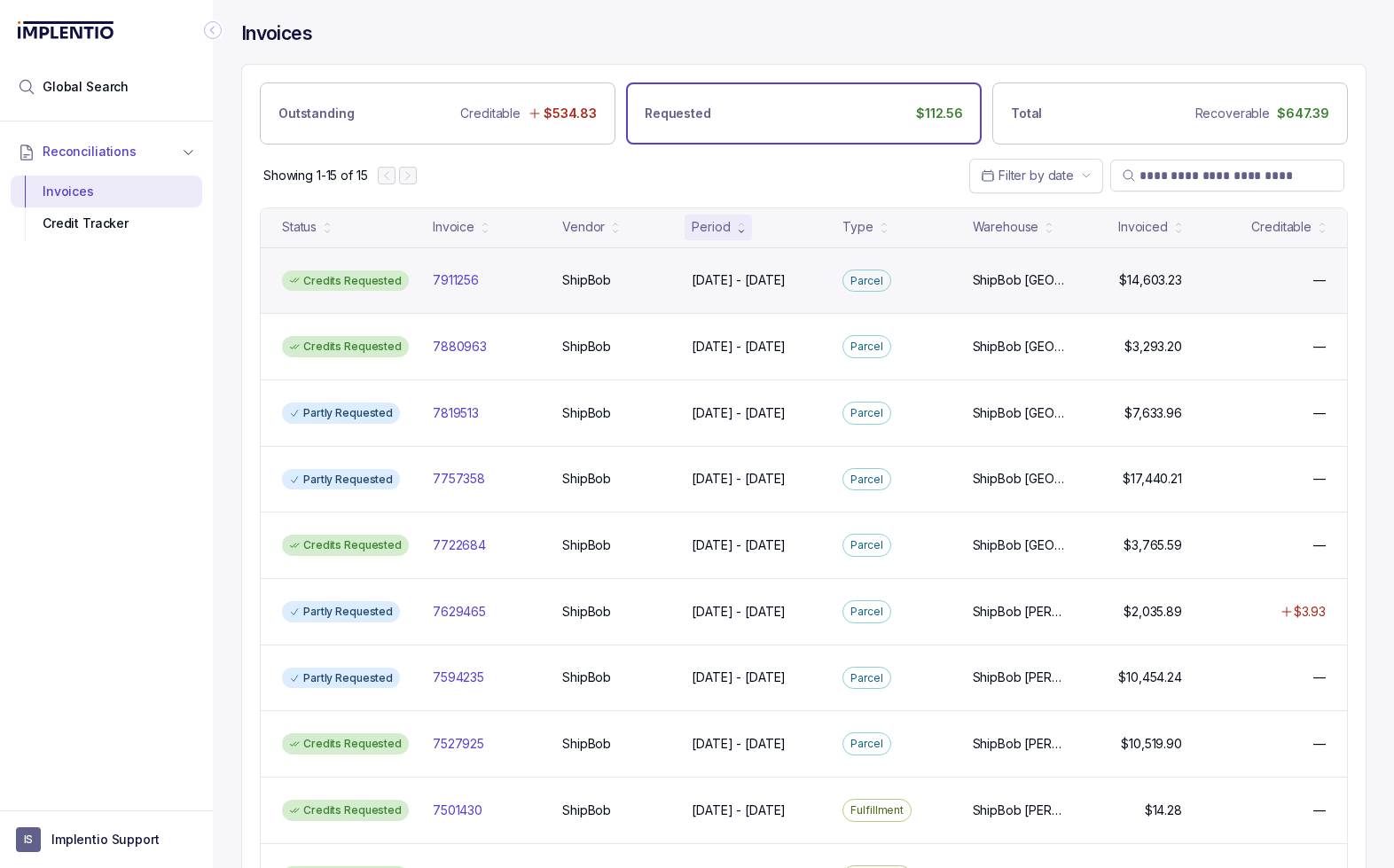
click at [528, 291] on div "Credits Requested 7911256 7911256 ShipBob ShipBob [DATE] - [DATE] [DATE] - [DAT…" at bounding box center [804, 280] width 1086 height 66
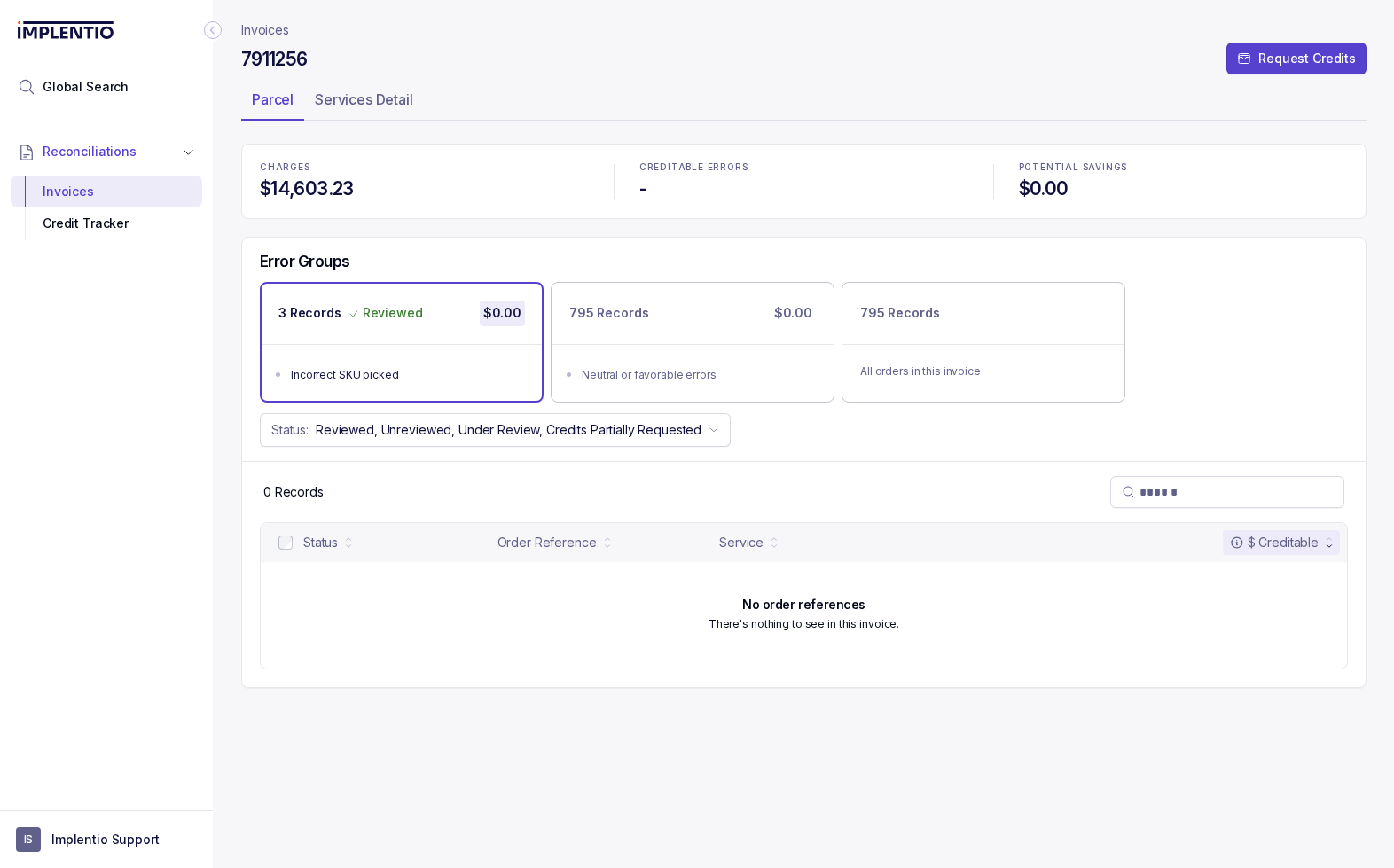
click at [251, 29] on p "Invoices" at bounding box center [266, 29] width 48 height 18
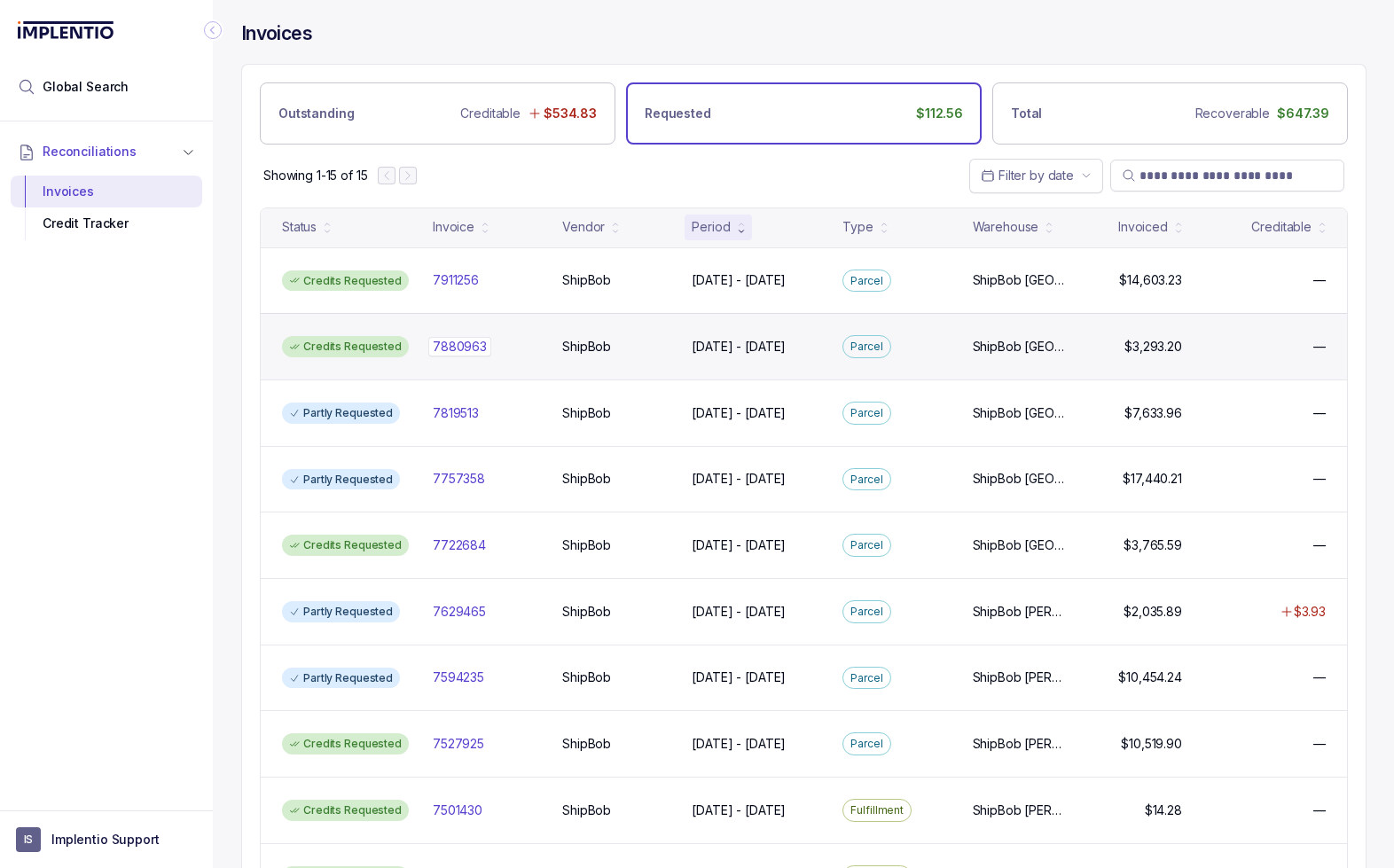
click at [532, 346] on div "7880963 7880963" at bounding box center [486, 346] width 108 height 18
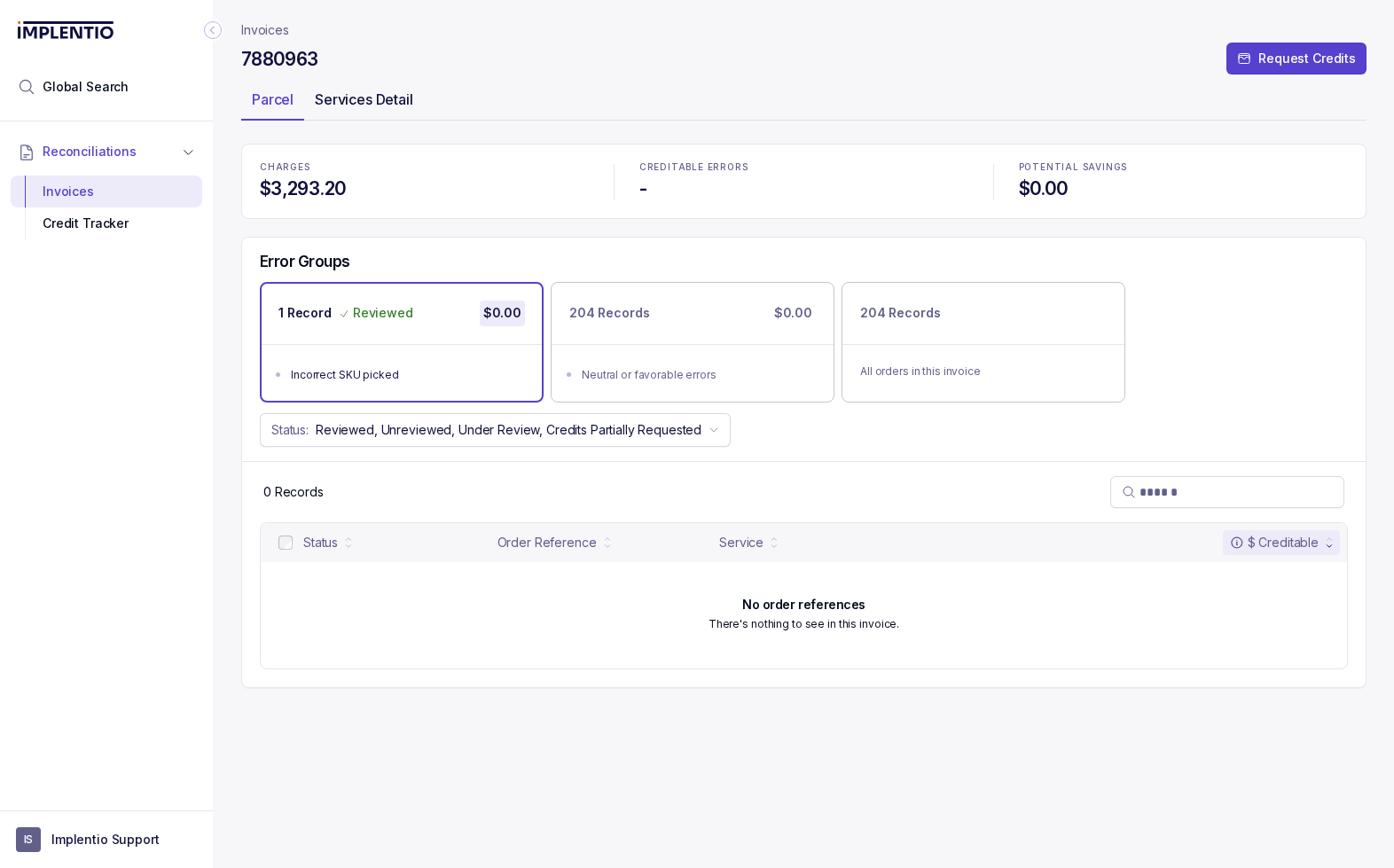
click at [368, 102] on p "Services Detail" at bounding box center [363, 99] width 99 height 21
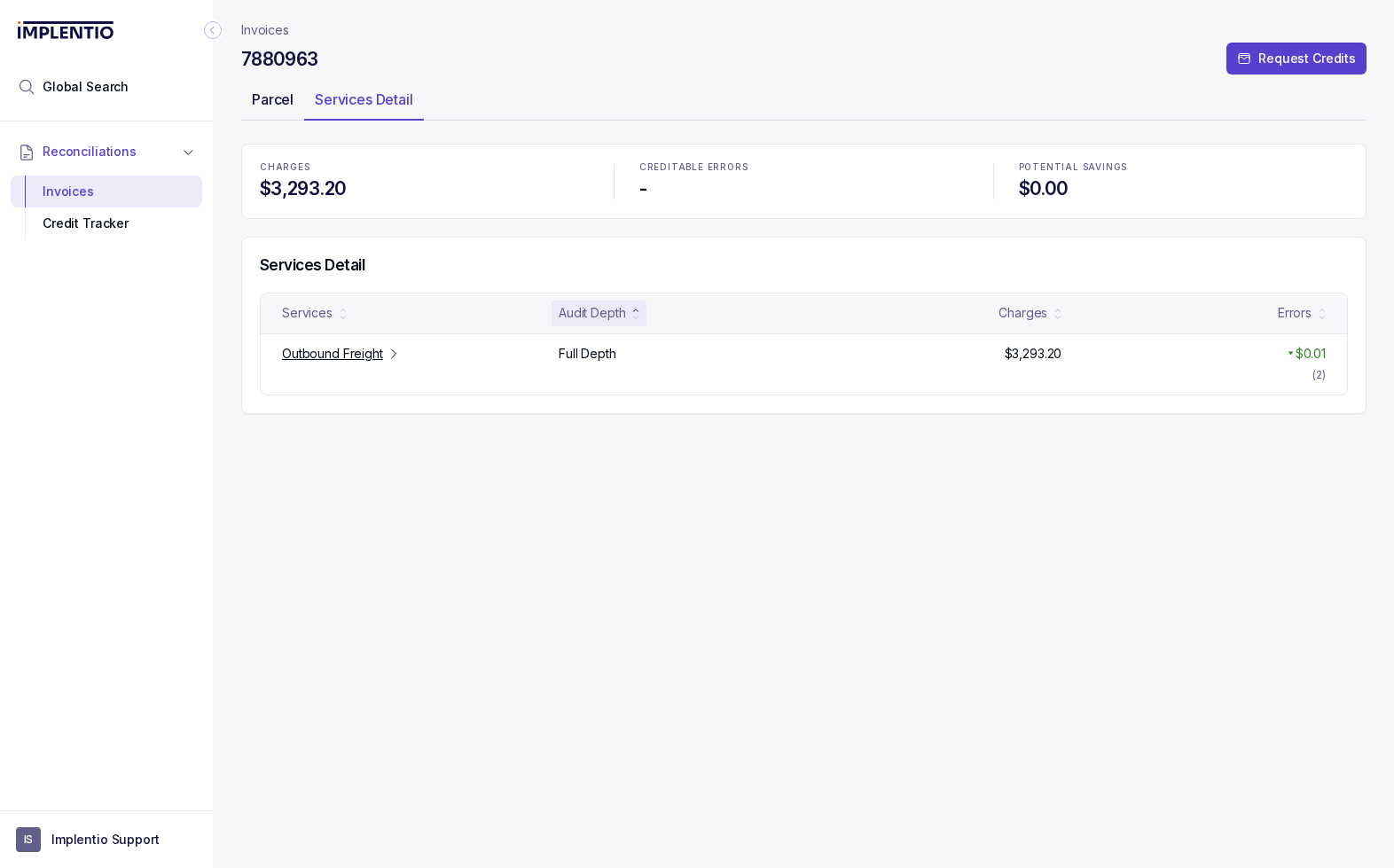
click at [268, 98] on p "Parcel" at bounding box center [272, 99] width 41 height 21
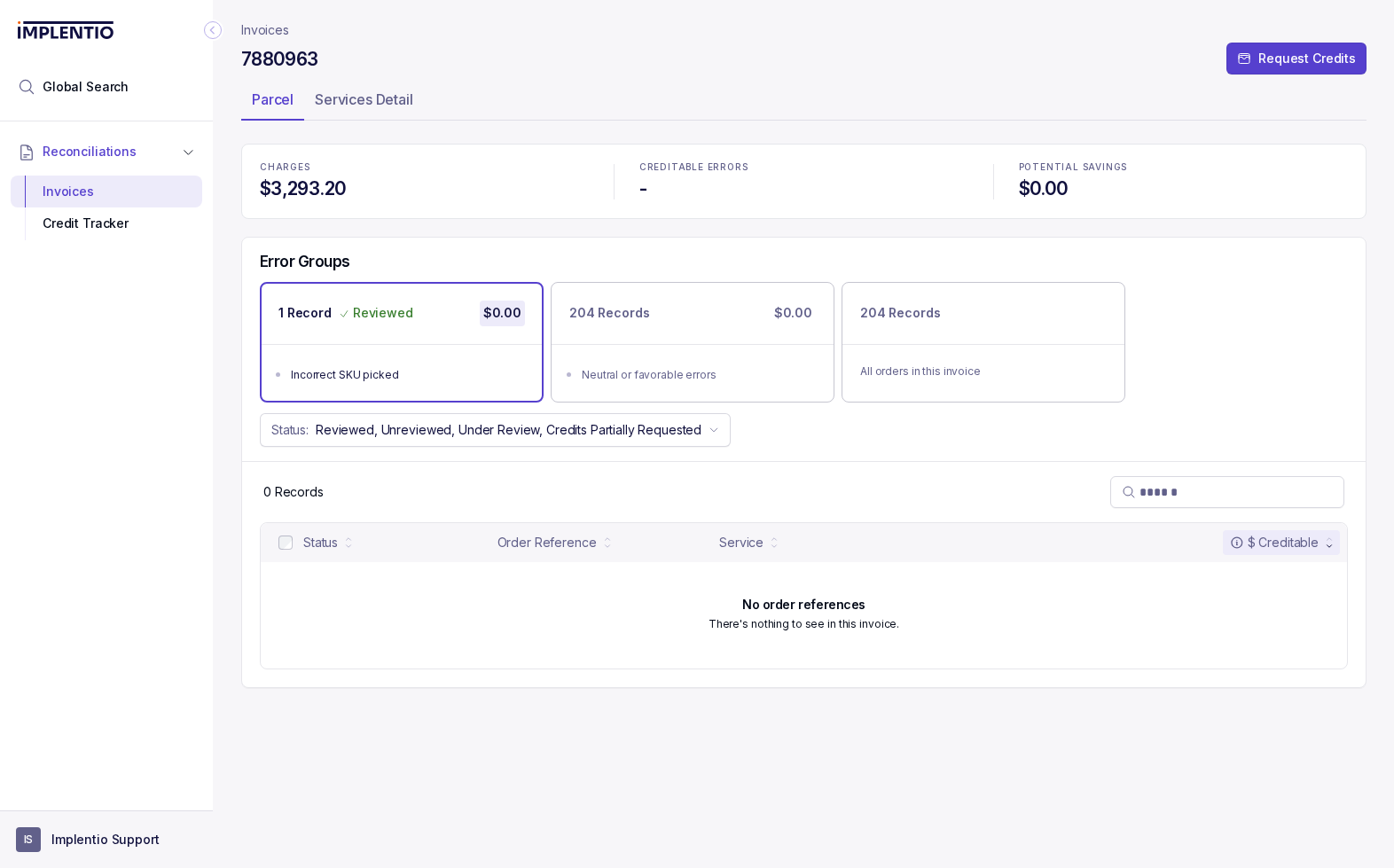
click at [80, 841] on p "Implentio Support" at bounding box center [105, 839] width 108 height 18
click at [92, 787] on li "Logout" at bounding box center [106, 801] width 183 height 29
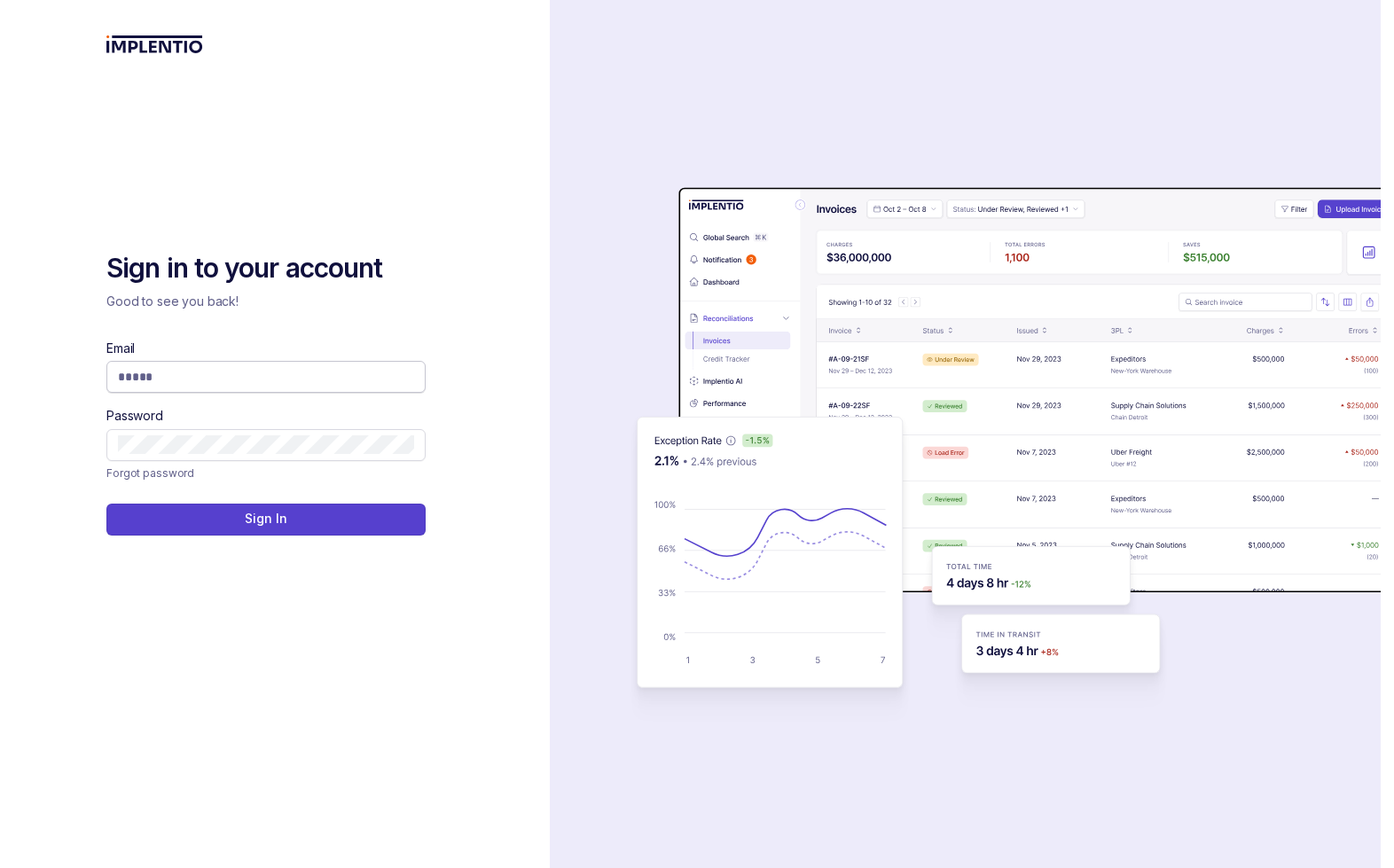
click at [190, 371] on input "Email" at bounding box center [266, 376] width 296 height 18
click at [0, 867] on com-1password-button at bounding box center [0, 868] width 0 height 0
click at [502, 320] on div "Sign in to your account Good to see you back! Email Password Forgot password Si…" at bounding box center [275, 434] width 549 height 868
click at [282, 375] on input "Email" at bounding box center [266, 376] width 296 height 18
type input "**********"
